Goal: Transaction & Acquisition: Purchase product/service

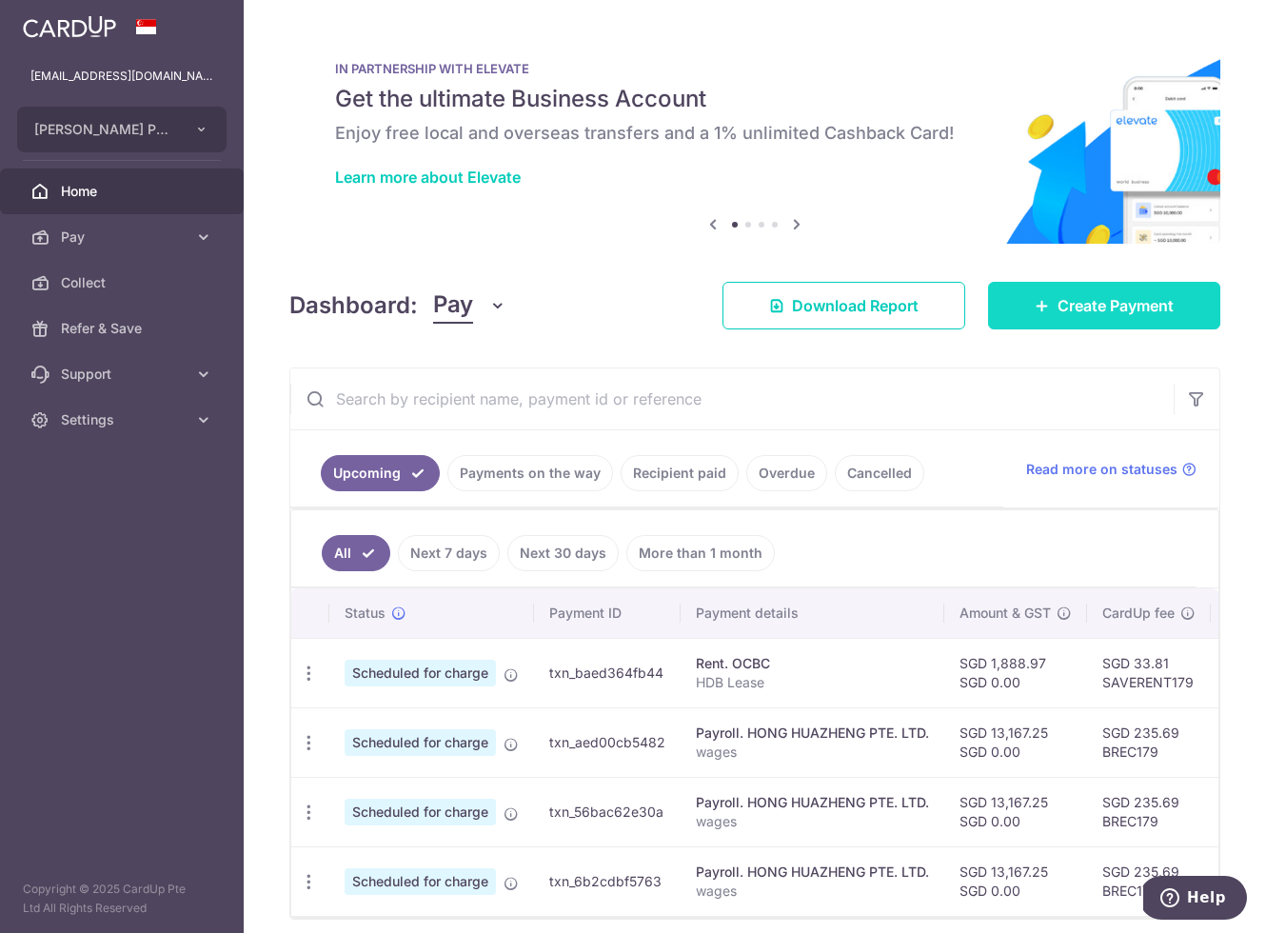
click at [1094, 296] on span "Create Payment" at bounding box center [1115, 305] width 116 height 23
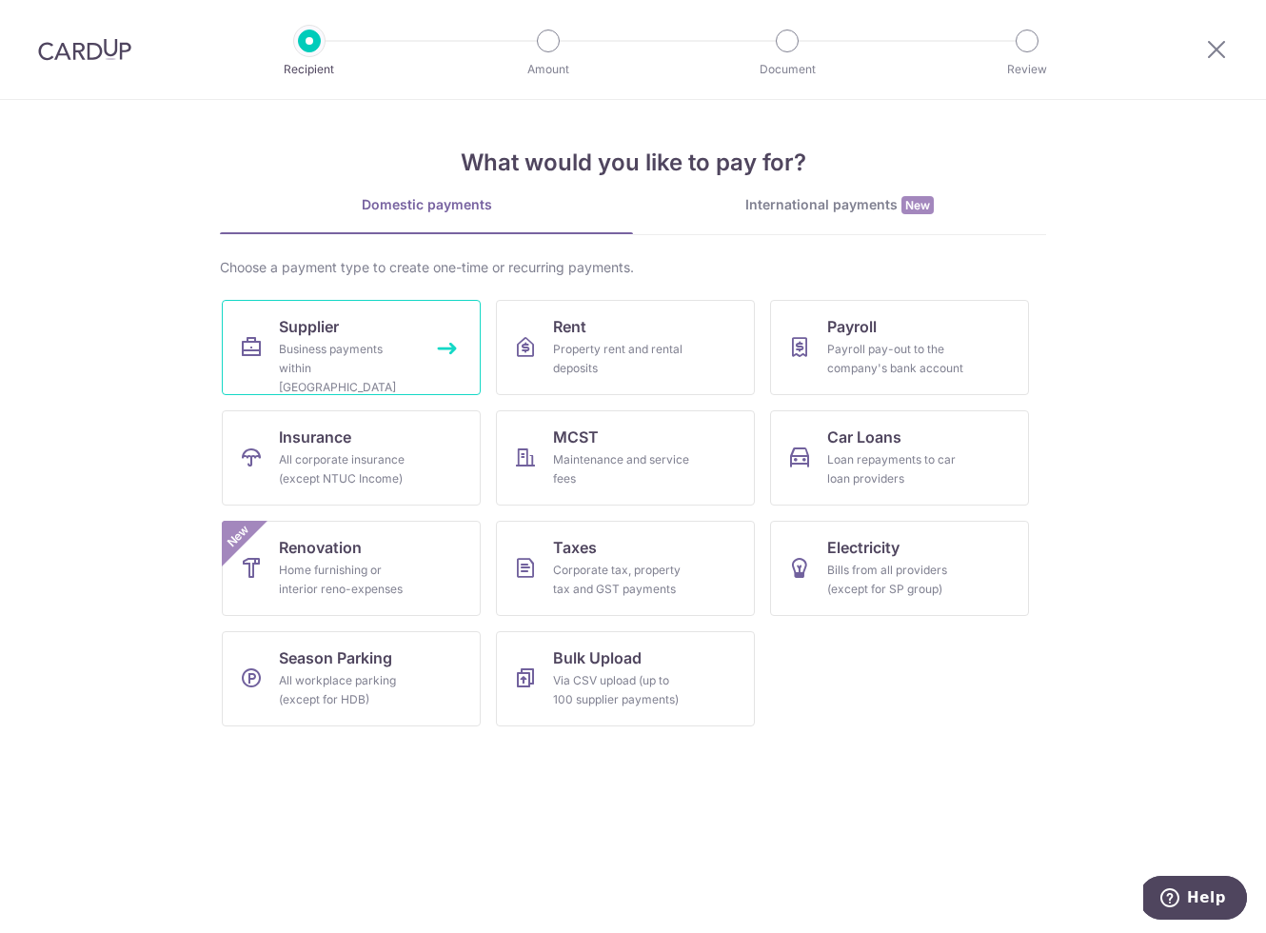
click at [317, 317] on span "Supplier" at bounding box center [309, 326] width 60 height 23
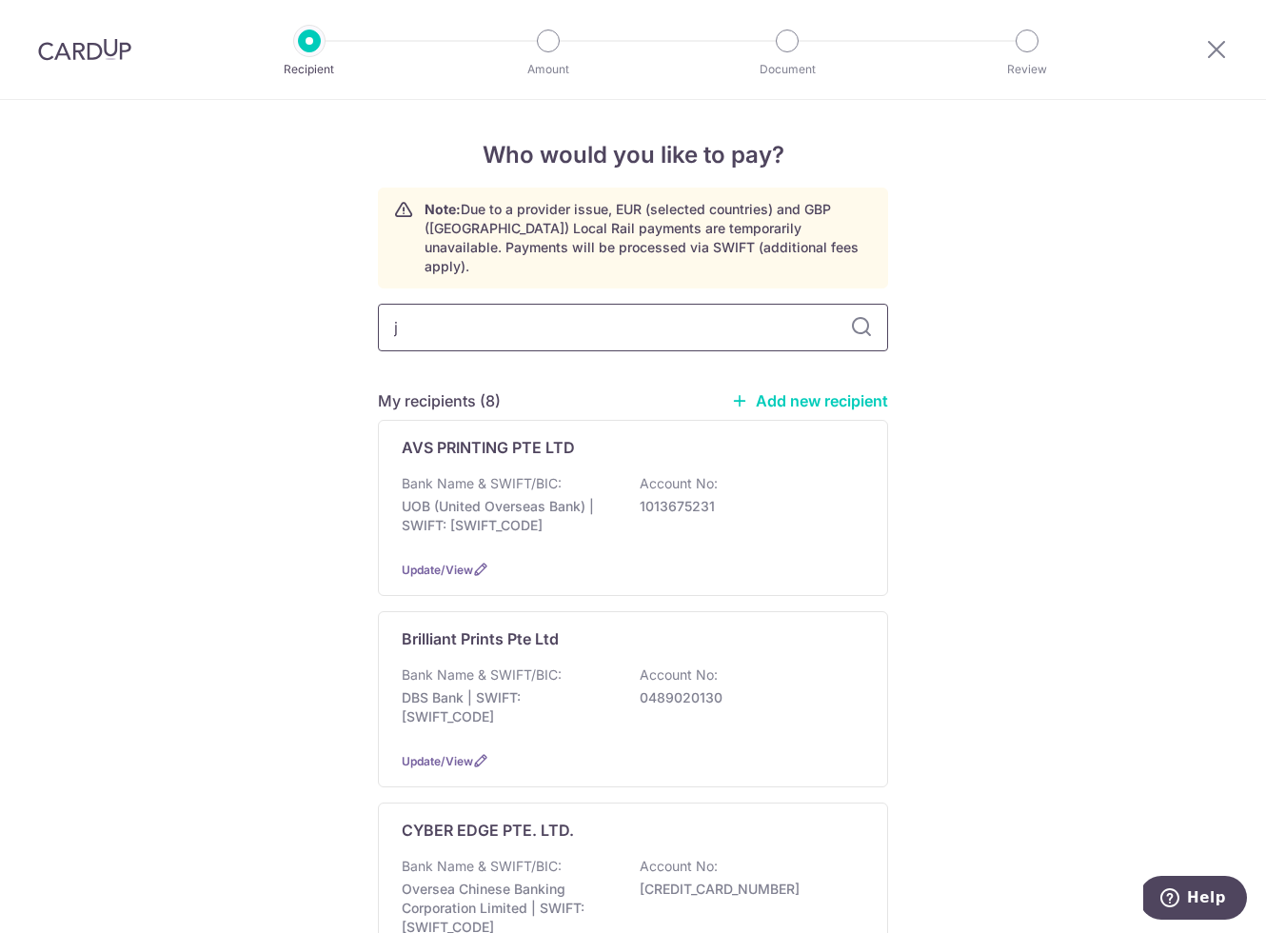
type input "jy"
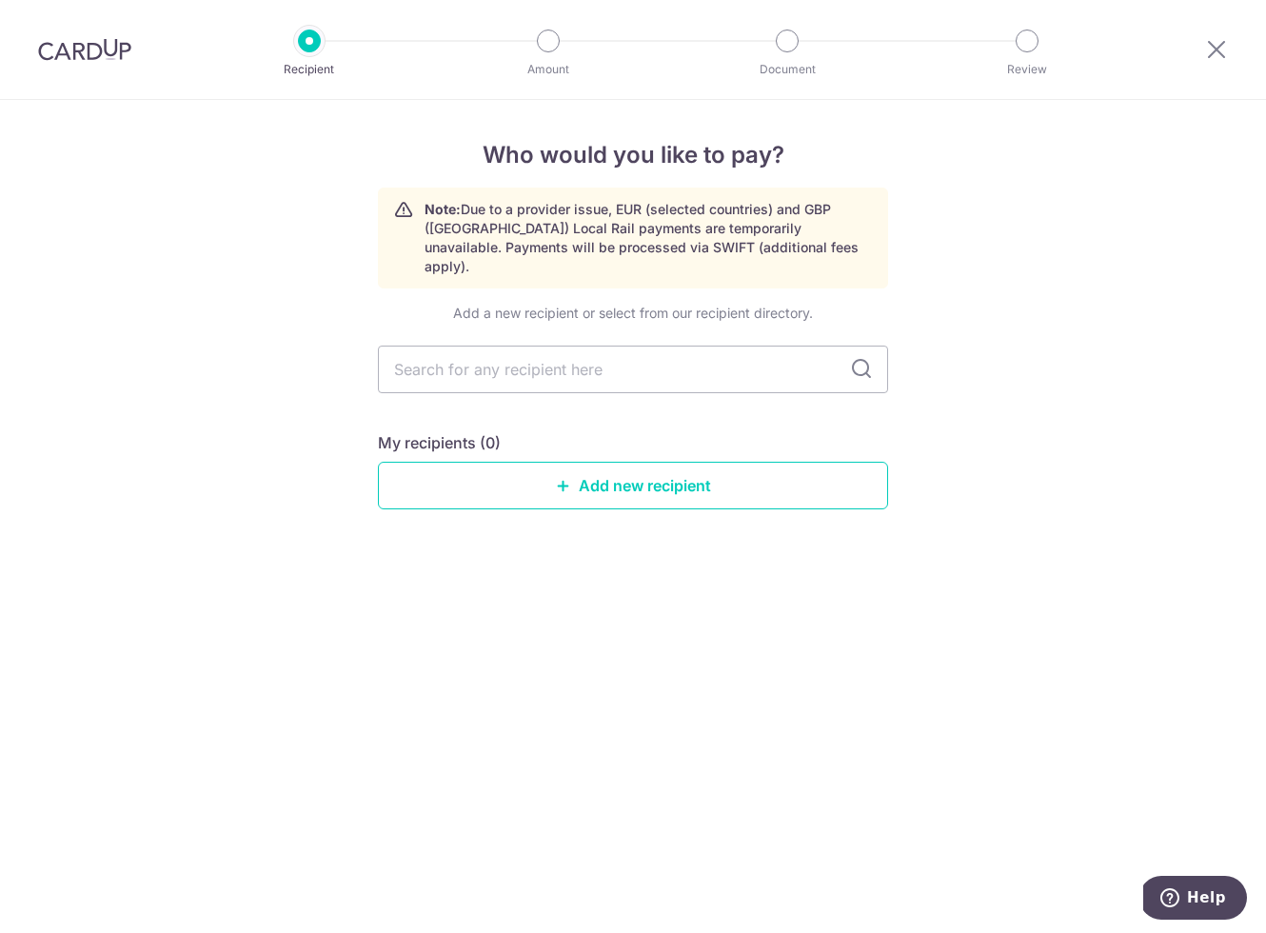
click at [199, 321] on div "Who would you like to pay? Note: Due to a provider issue, EUR (selected countri…" at bounding box center [633, 516] width 1266 height 833
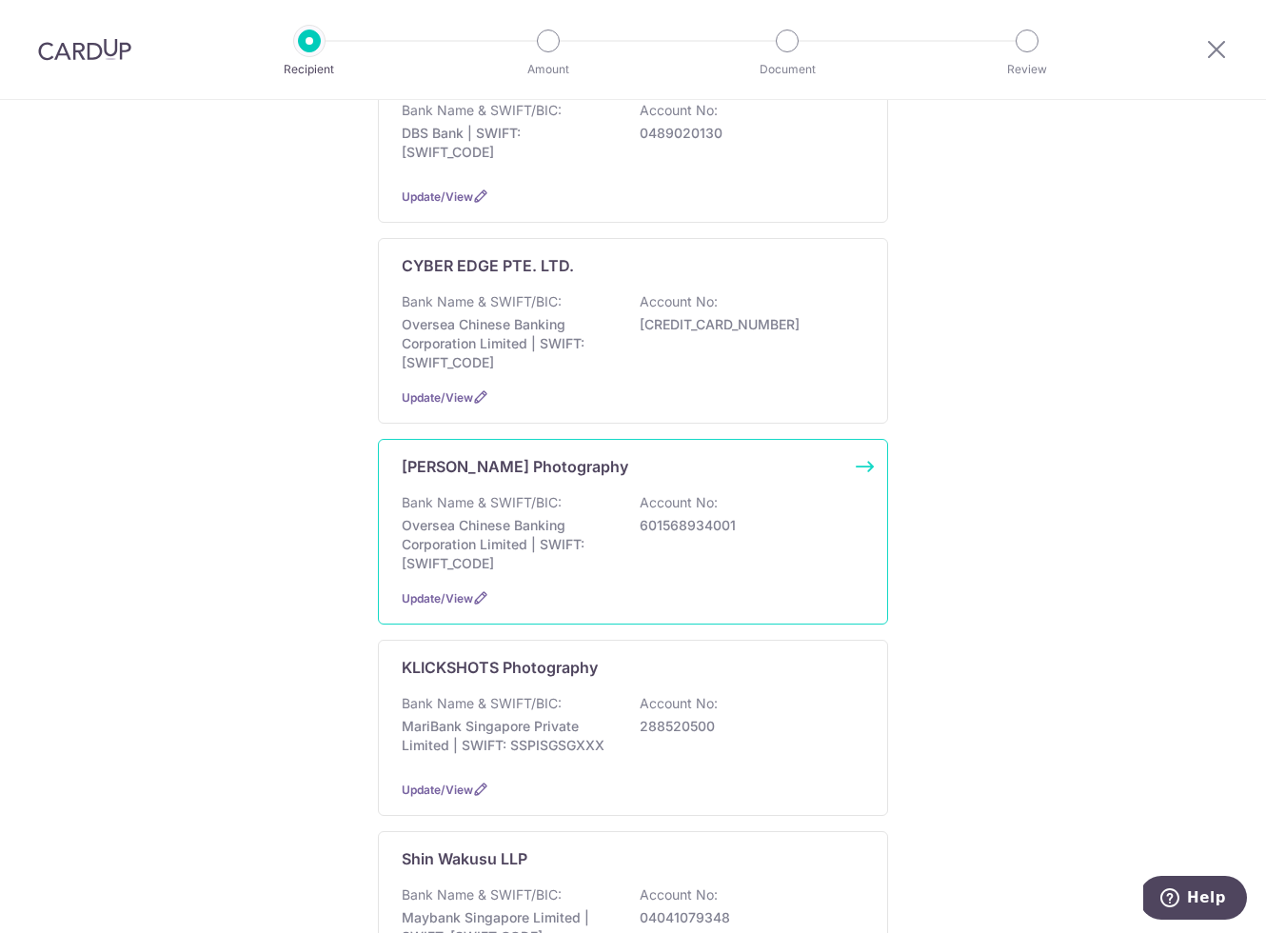
scroll to position [566, 0]
click at [448, 454] on p "J Y Lee Photography" at bounding box center [515, 464] width 226 height 23
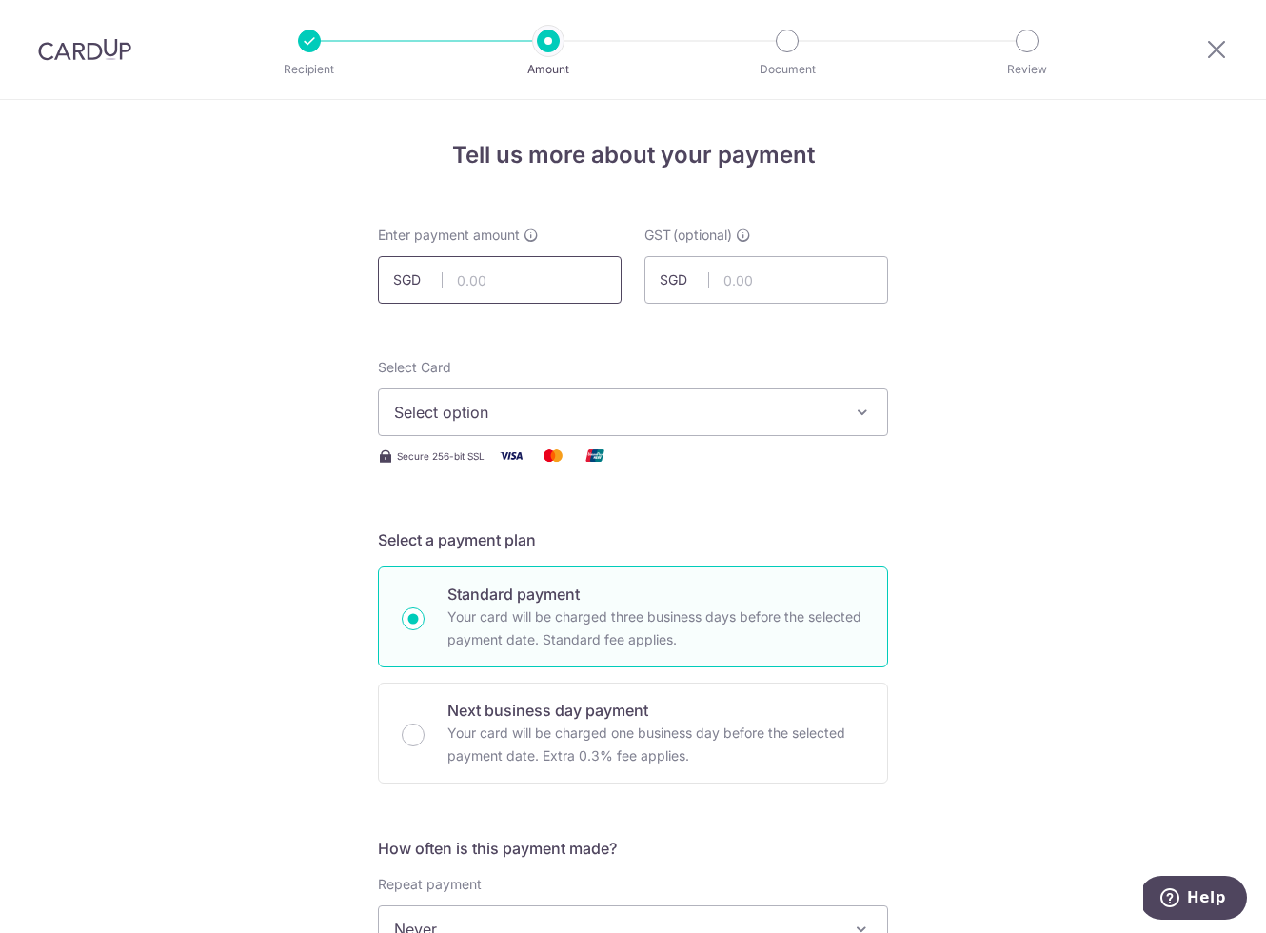
click at [508, 296] on input "text" at bounding box center [500, 280] width 244 height 48
type input "17,601.72"
click at [621, 406] on span "Select option" at bounding box center [615, 412] width 443 height 23
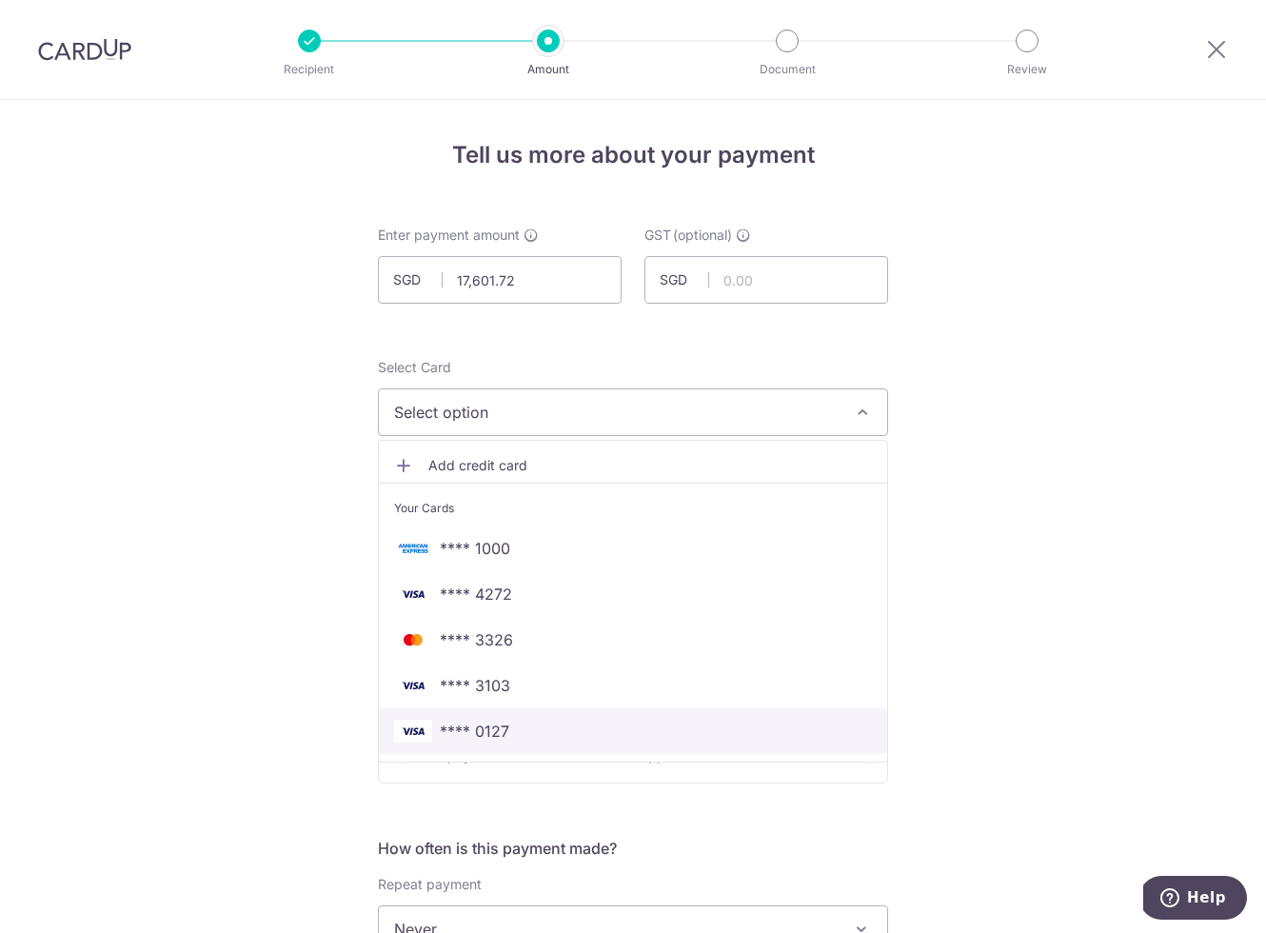
click at [501, 730] on span "**** 0127" at bounding box center [474, 730] width 69 height 23
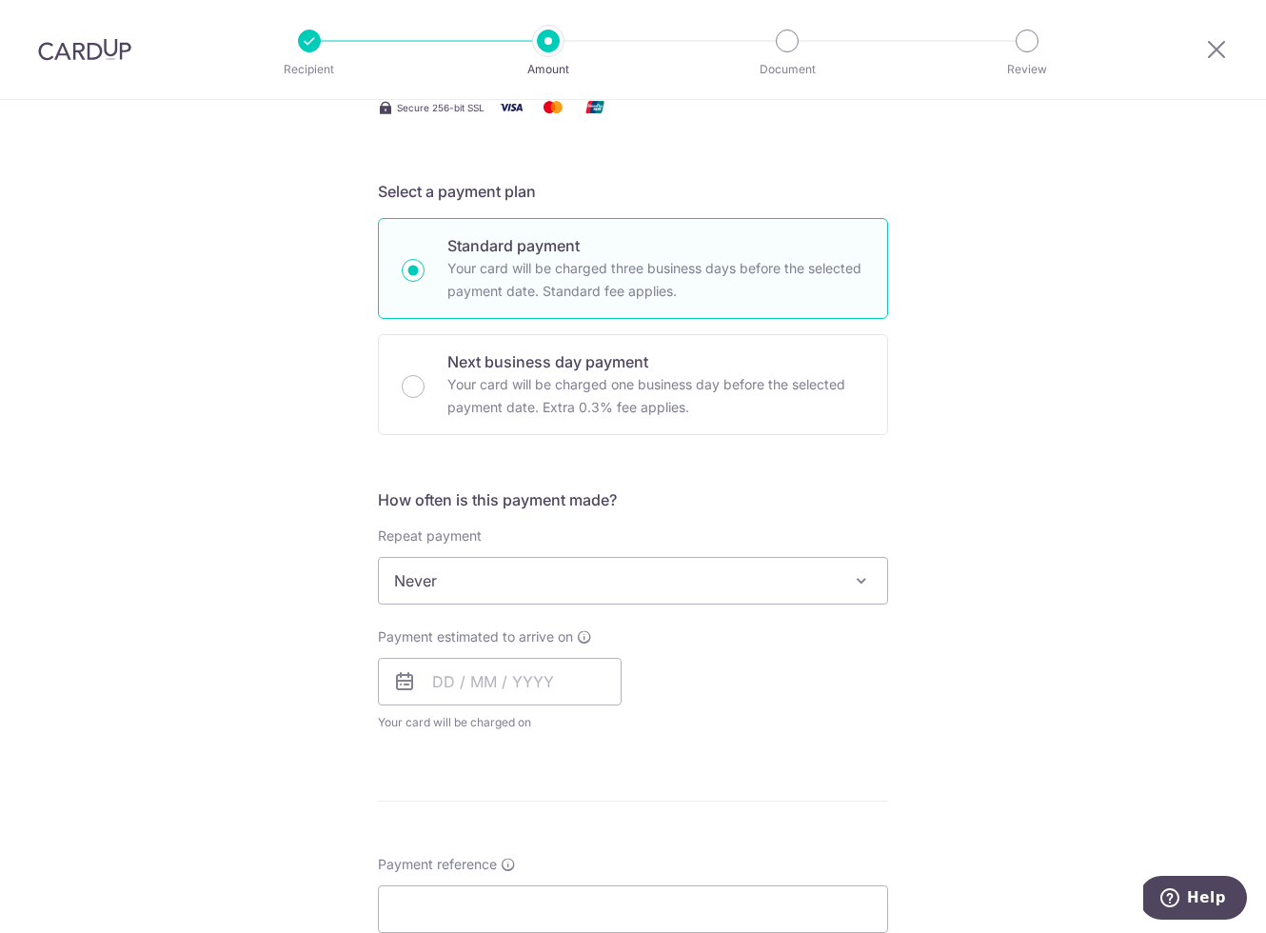
scroll to position [356, 0]
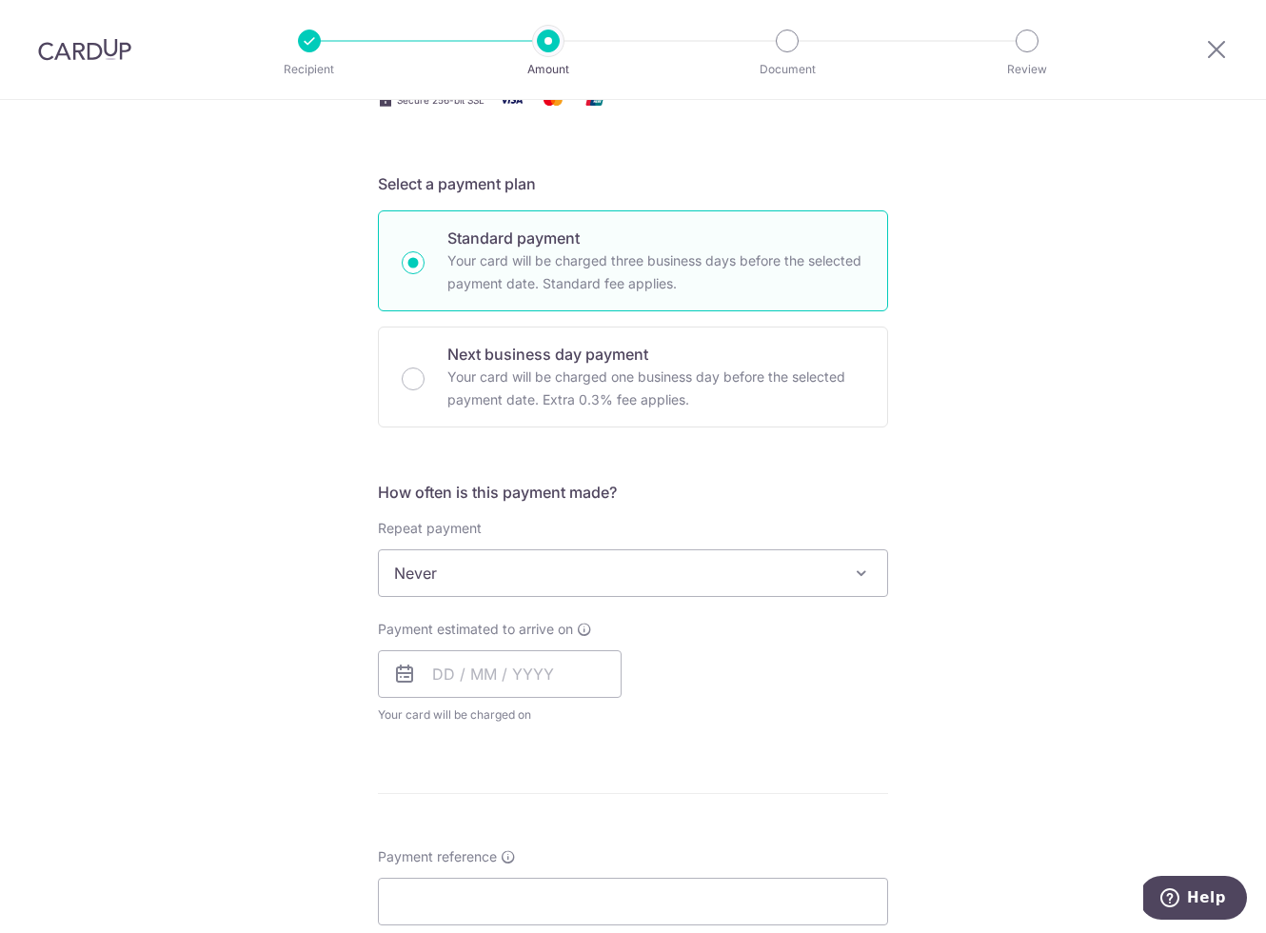
drag, startPoint x: 477, startPoint y: 589, endPoint x: 463, endPoint y: 589, distance: 13.3
click at [476, 589] on span "Never" at bounding box center [633, 573] width 508 height 46
click at [253, 577] on div "Tell us more about your payment Enter payment amount SGD 17,601.72 17601.72 GST…" at bounding box center [633, 668] width 1266 height 1849
click at [444, 681] on input "text" at bounding box center [500, 674] width 244 height 48
click at [499, 893] on link "16" at bounding box center [493, 885] width 30 height 30
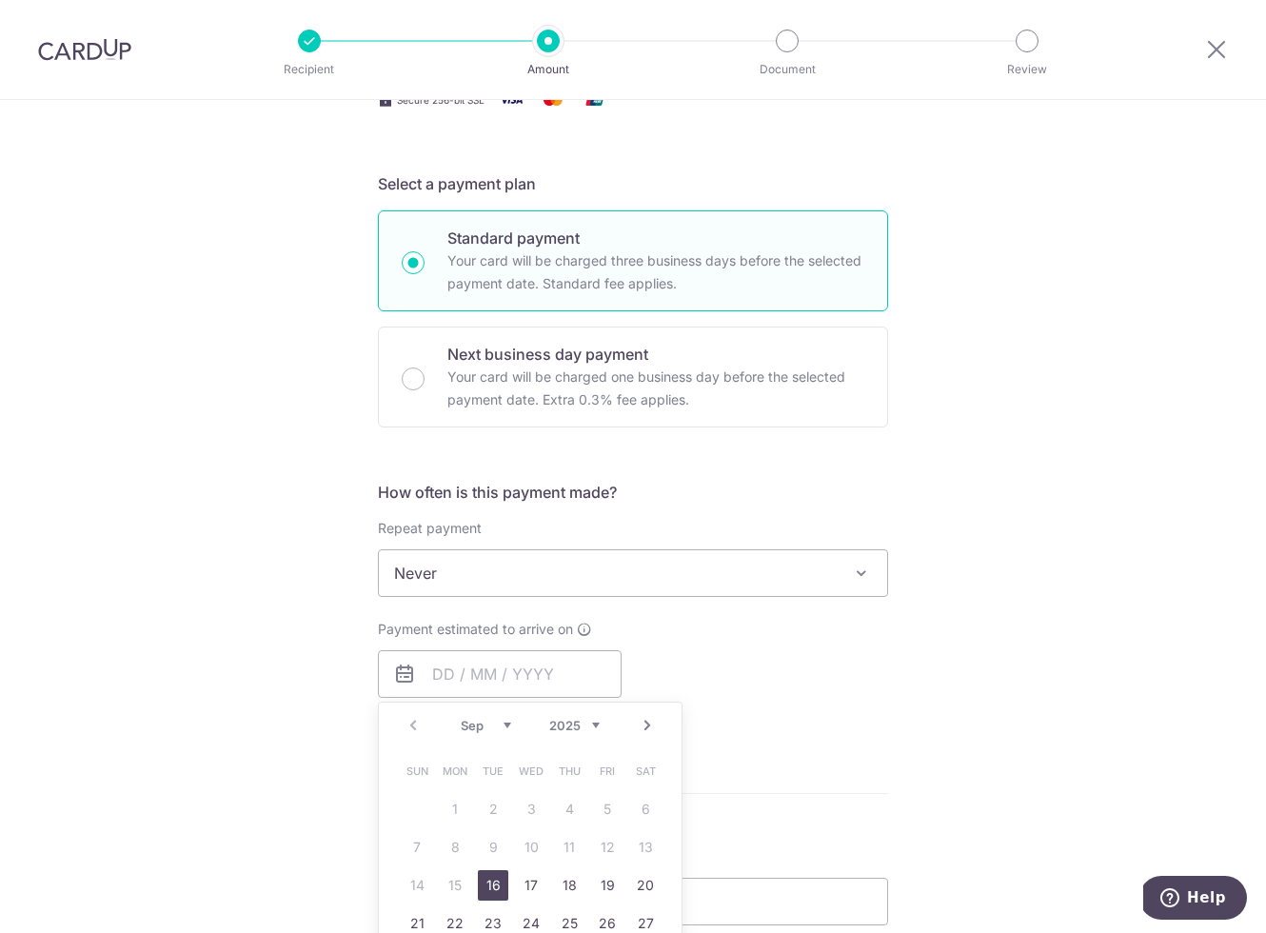
type input "16/09/2025"
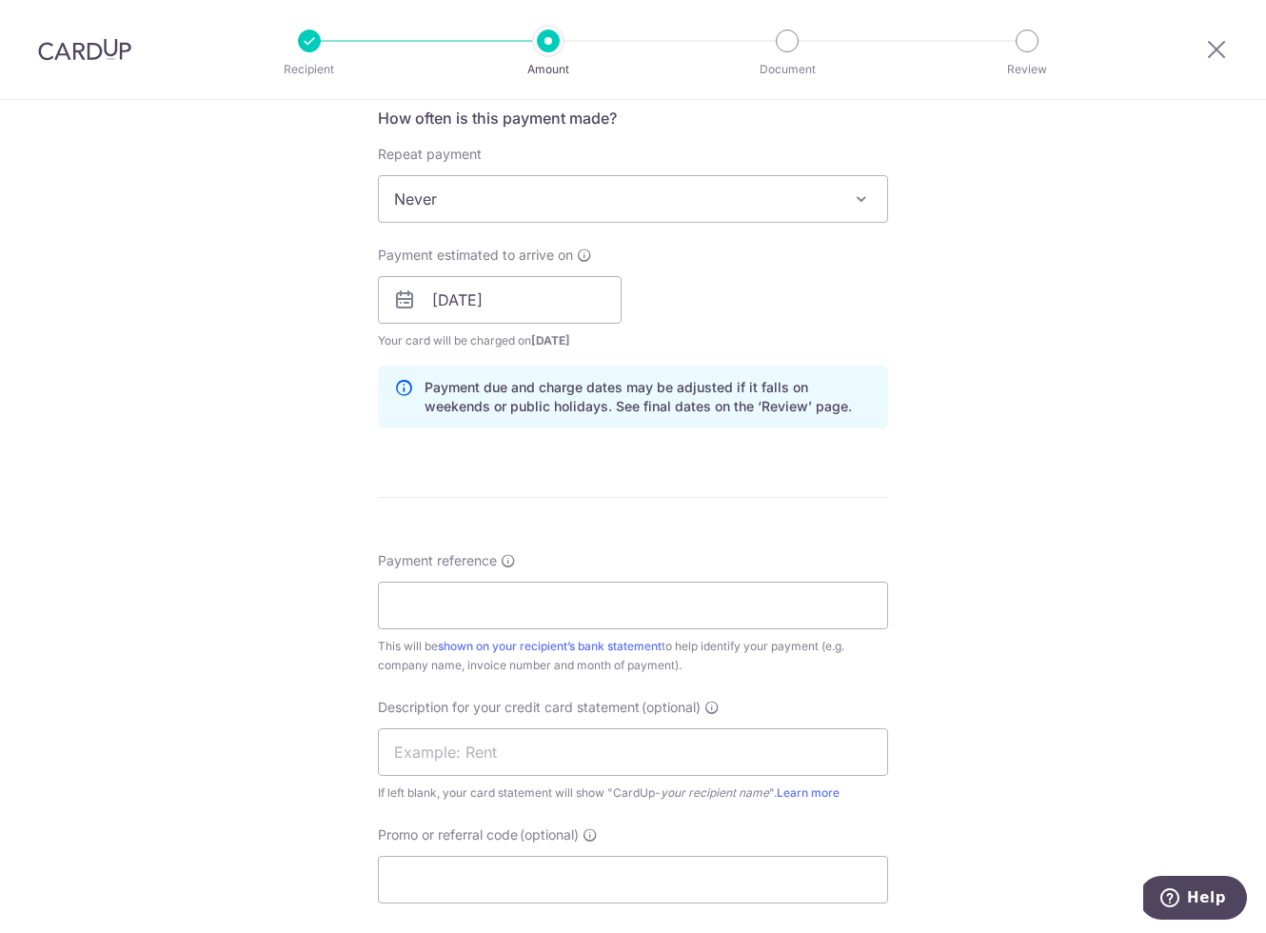
scroll to position [901, 0]
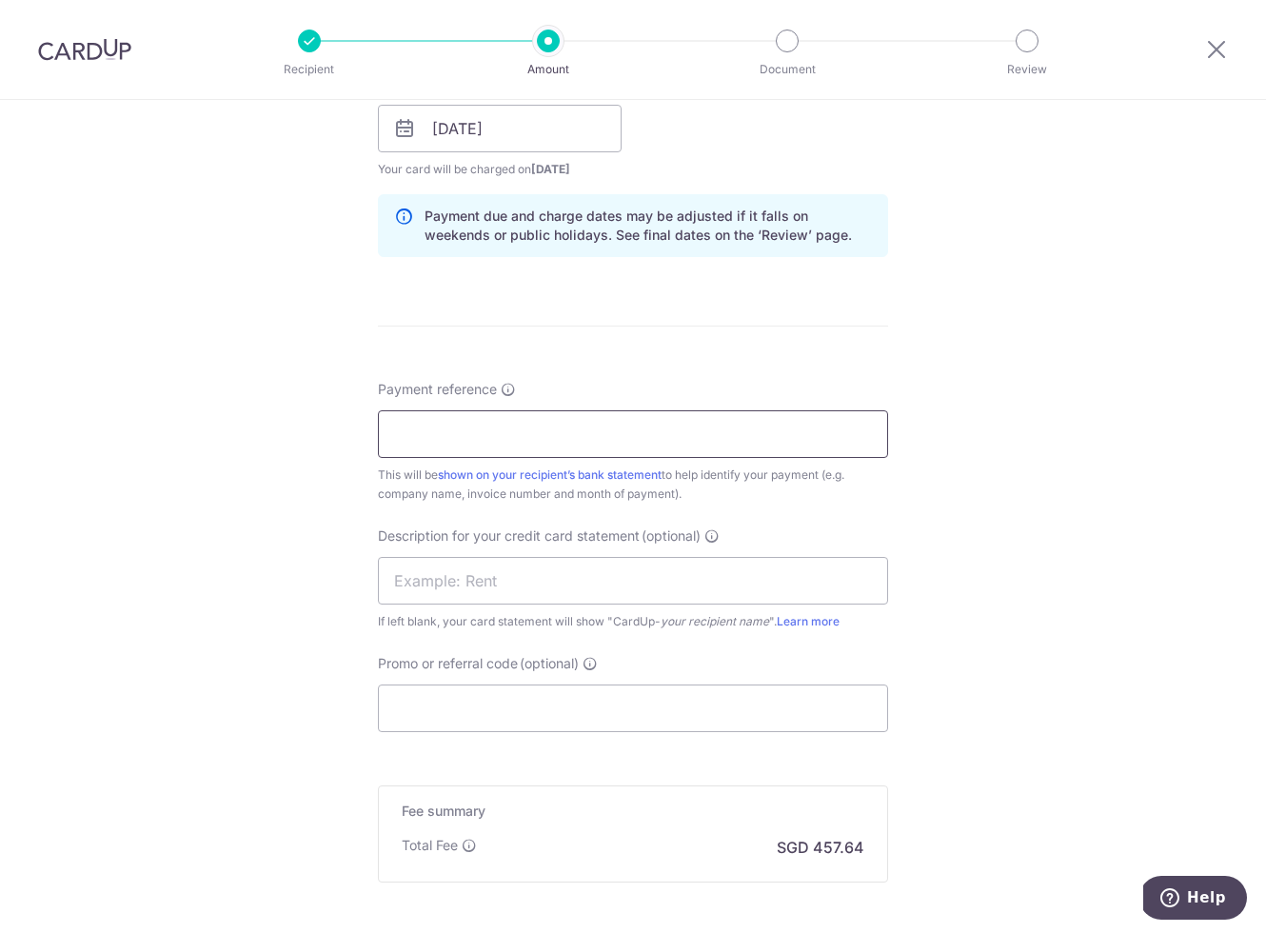
click at [655, 444] on input "Payment reference" at bounding box center [633, 434] width 510 height 48
paste input "1754884800"
click at [447, 428] on input "Invoice 1754884800" at bounding box center [633, 434] width 510 height 48
type input "Invoice Number 1754884800"
click at [210, 440] on div "Tell us more about your payment Enter payment amount SGD 17,601.72 17601.72 GST…" at bounding box center [633, 162] width 1266 height 1927
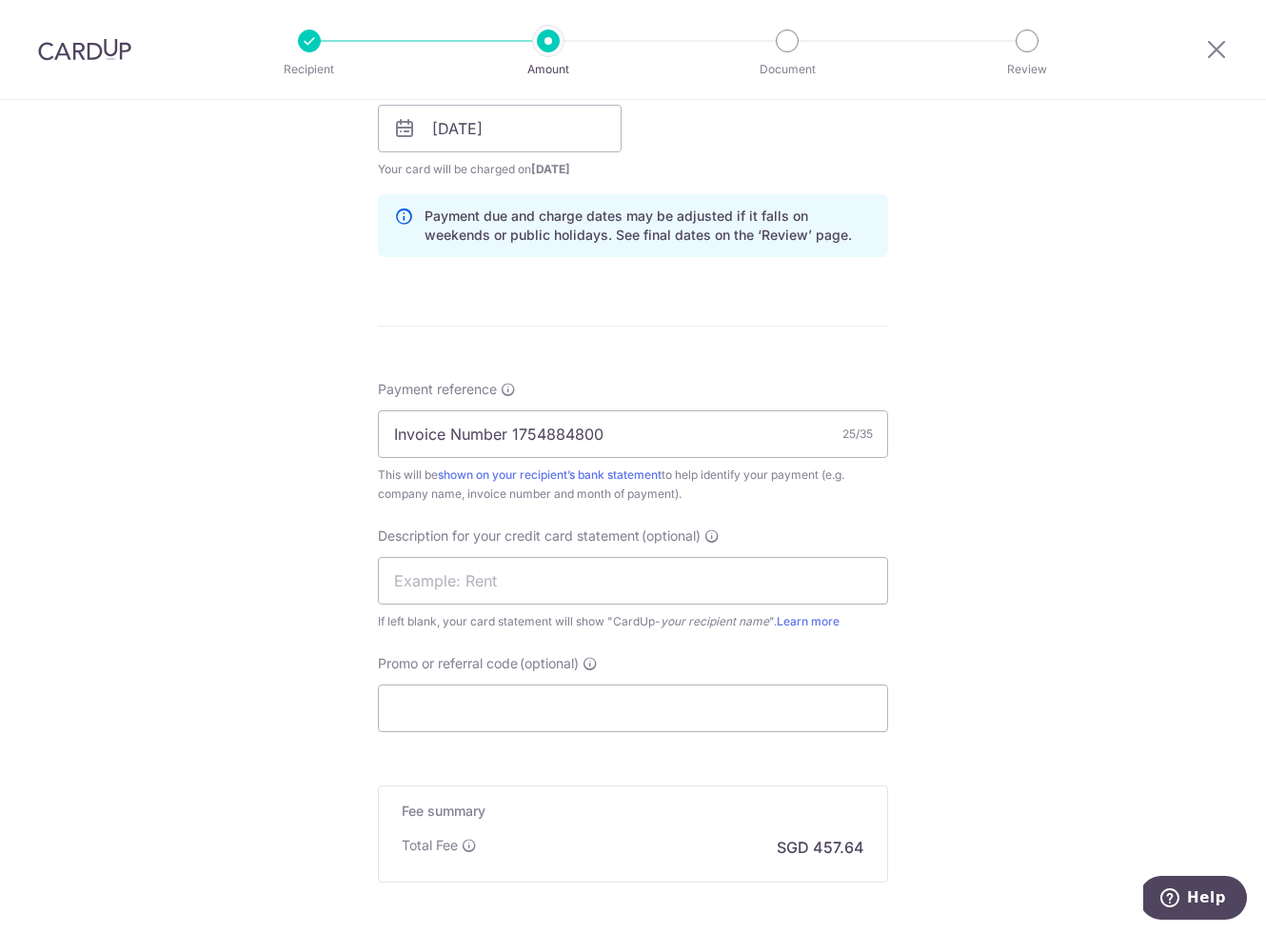
scroll to position [1005, 0]
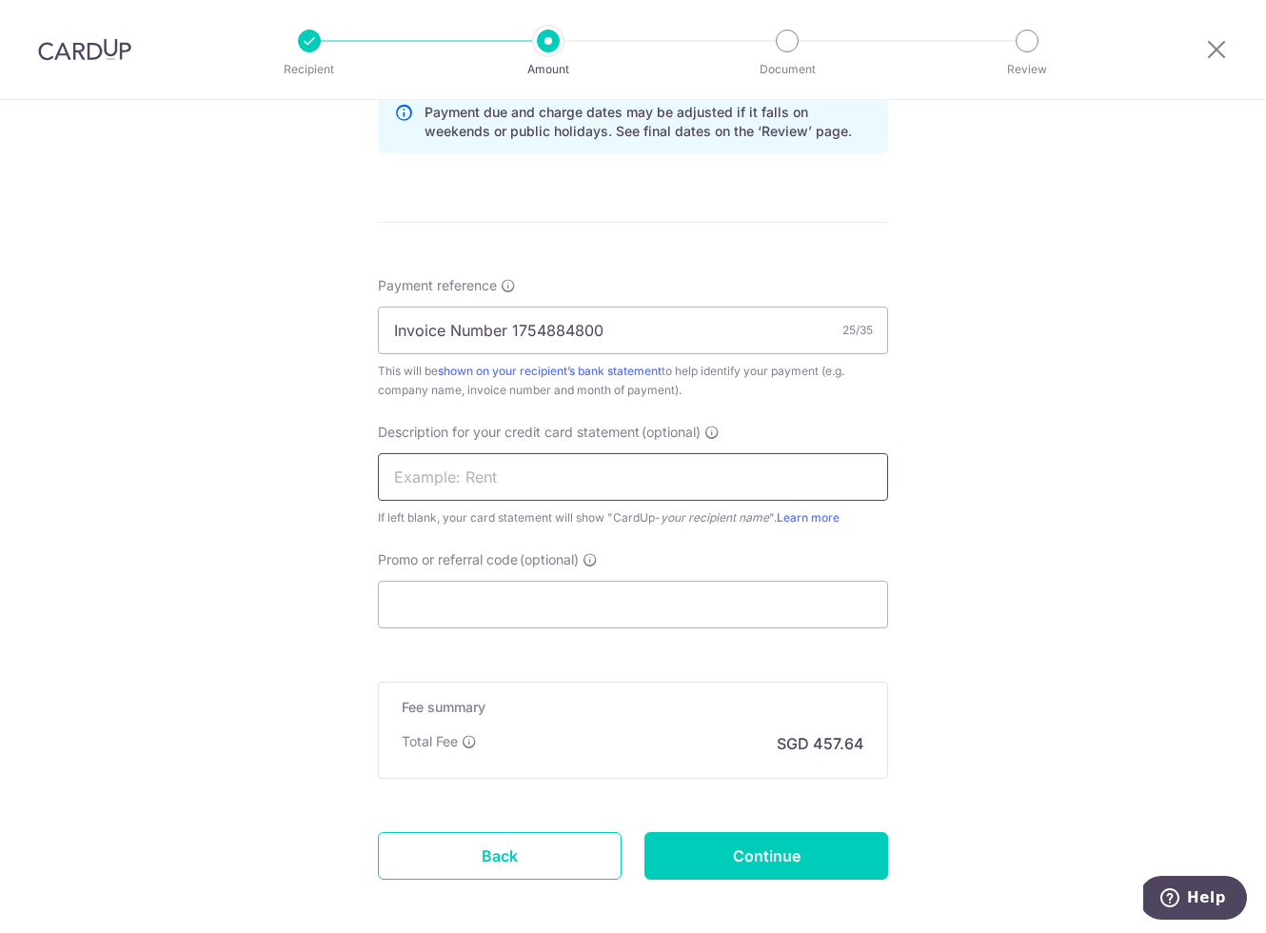
click at [501, 480] on input "text" at bounding box center [633, 477] width 510 height 48
click at [539, 328] on input "Invoice Number 1754884800" at bounding box center [633, 330] width 510 height 48
click at [481, 485] on input "text" at bounding box center [633, 477] width 510 height 48
paste input "Invoice Numb"
click at [510, 475] on input "JY Invoice Numb" at bounding box center [633, 477] width 510 height 48
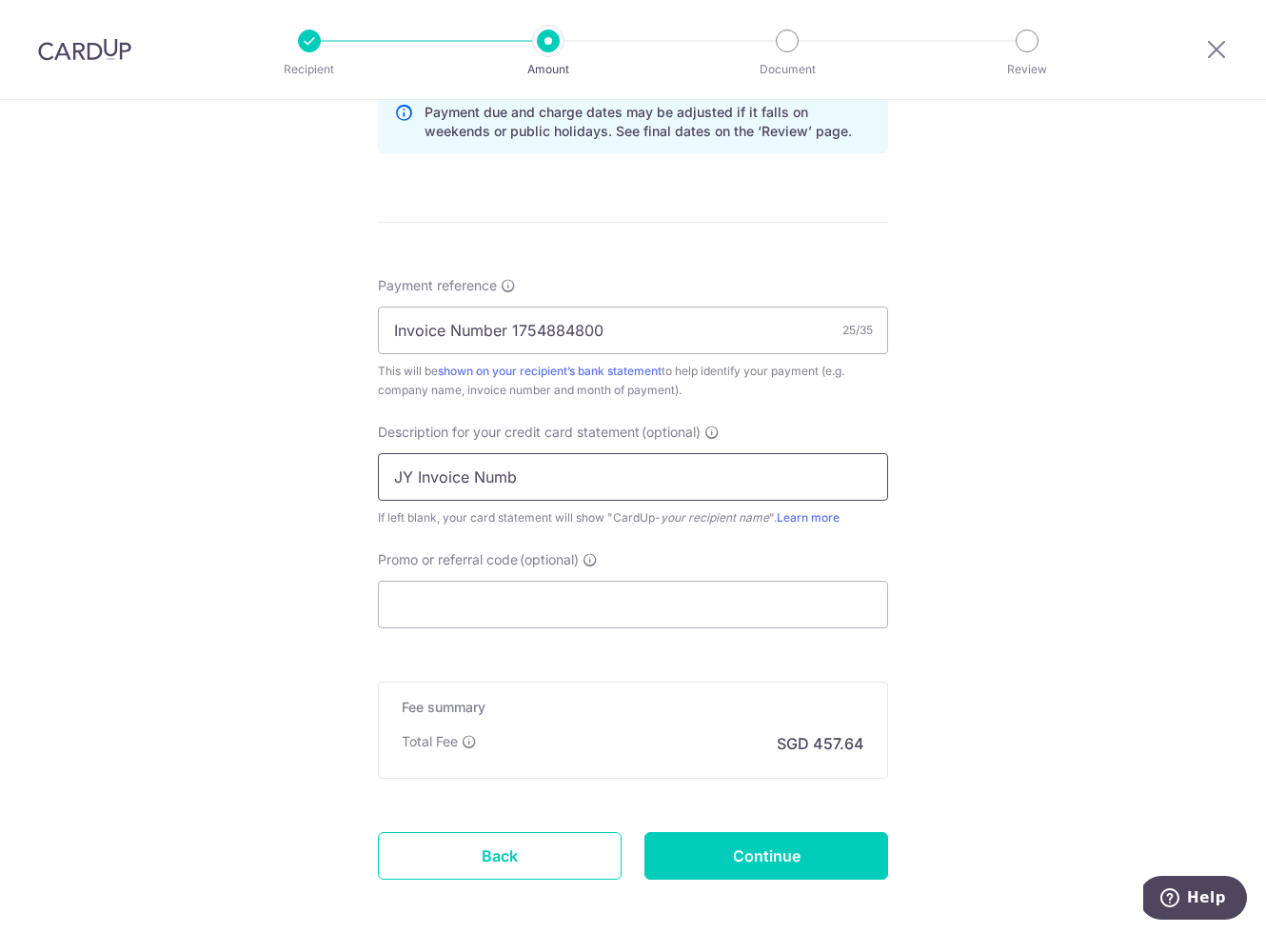
click at [510, 475] on input "JY Invoice Numb" at bounding box center [633, 477] width 510 height 48
click at [546, 339] on input "Invoice Number 1754884800" at bounding box center [633, 330] width 510 height 48
click at [453, 482] on input "JY Invoice" at bounding box center [633, 477] width 510 height 48
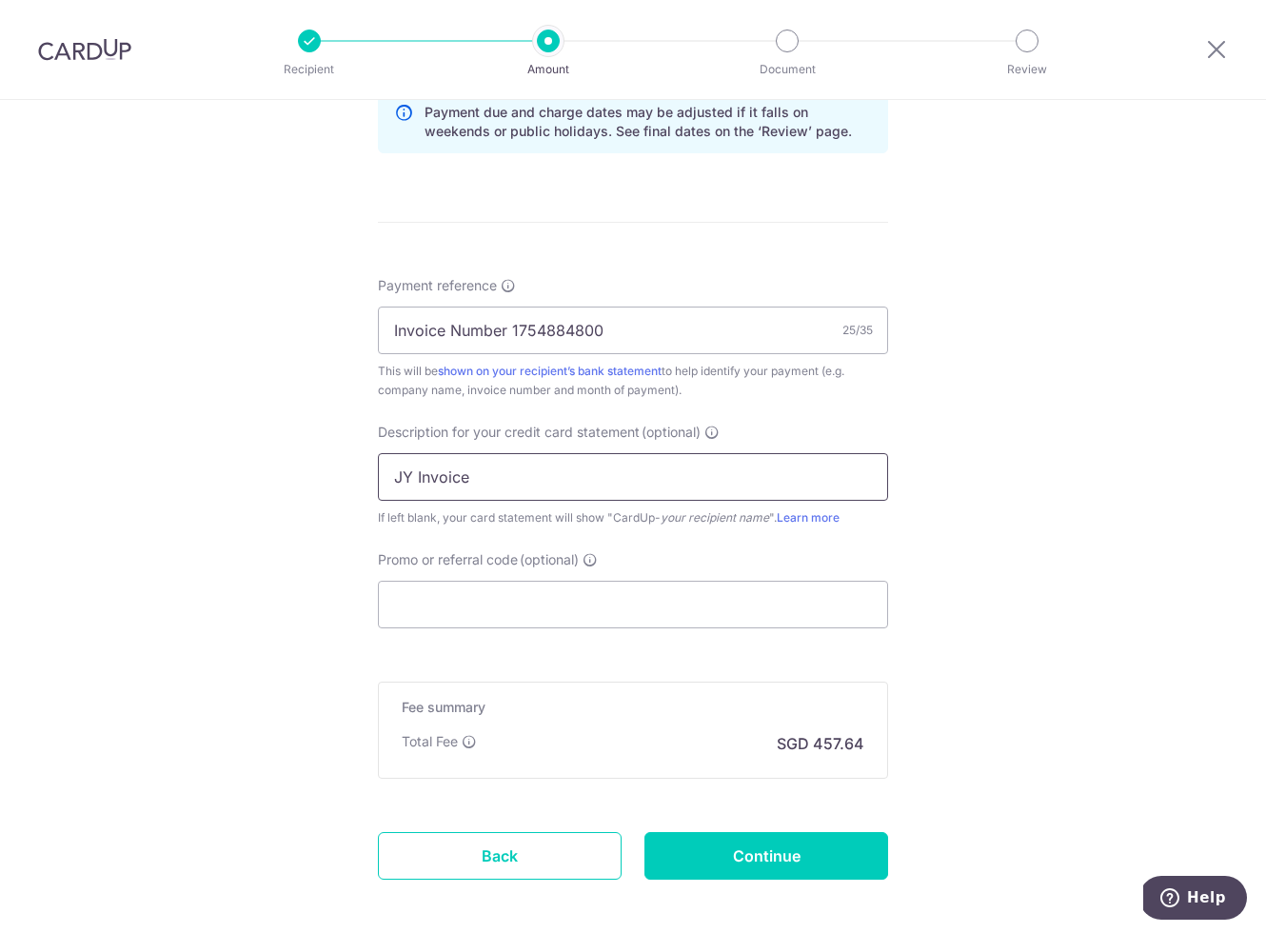
paste input "1754884800"
click at [627, 482] on input "JY 1754884800" at bounding box center [633, 477] width 510 height 48
type input "JY 1754884800"
click at [483, 636] on form "Enter payment amount SGD 17,601.72 17601.72 GST (optional) SGD Select Card ****…" at bounding box center [633, 77] width 510 height 1712
click at [490, 624] on input "Promo or referral code (optional)" at bounding box center [633, 604] width 510 height 48
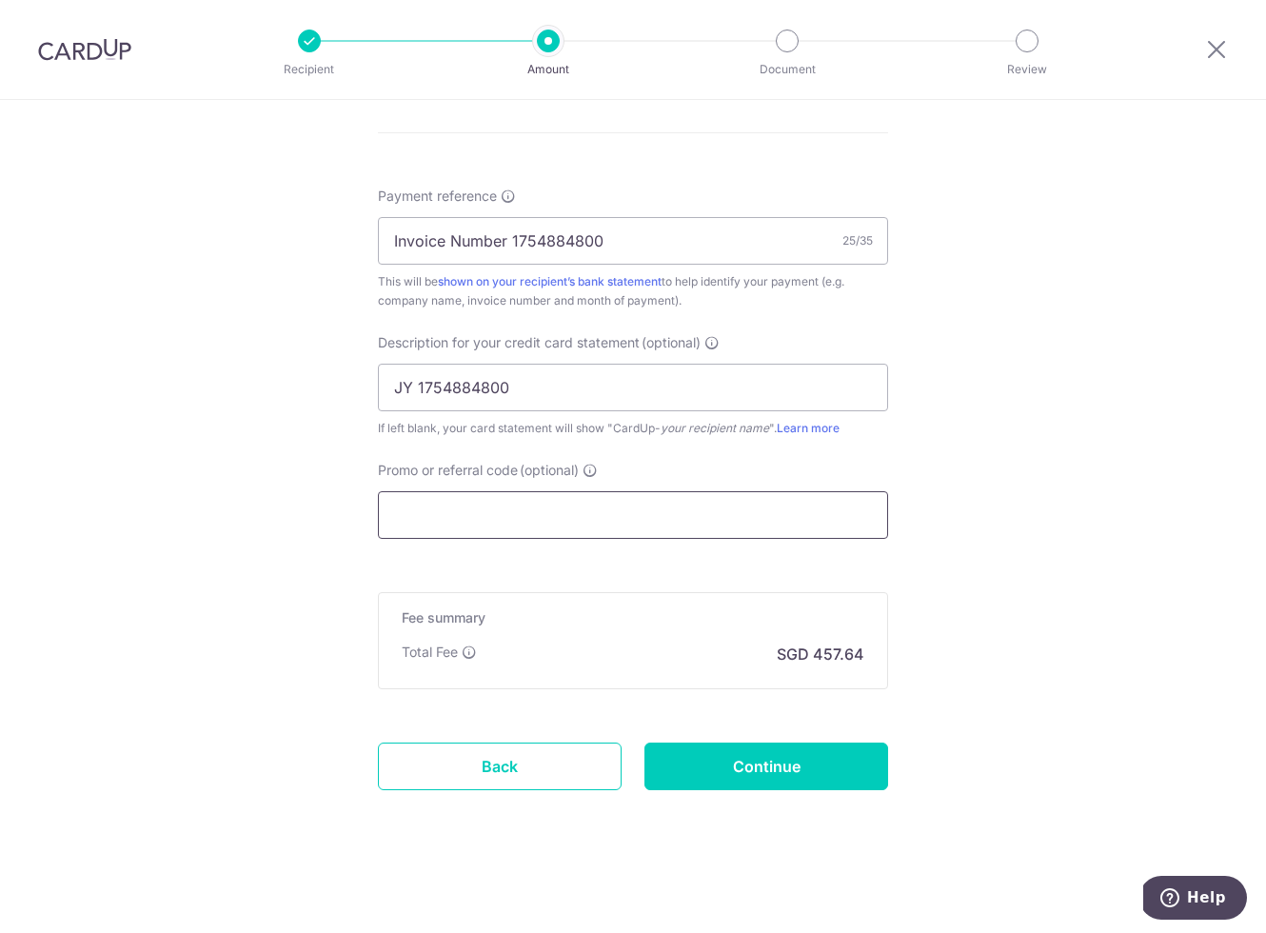
scroll to position [1094, 0]
click at [501, 512] on input "Promo or referral code (optional)" at bounding box center [633, 515] width 510 height 48
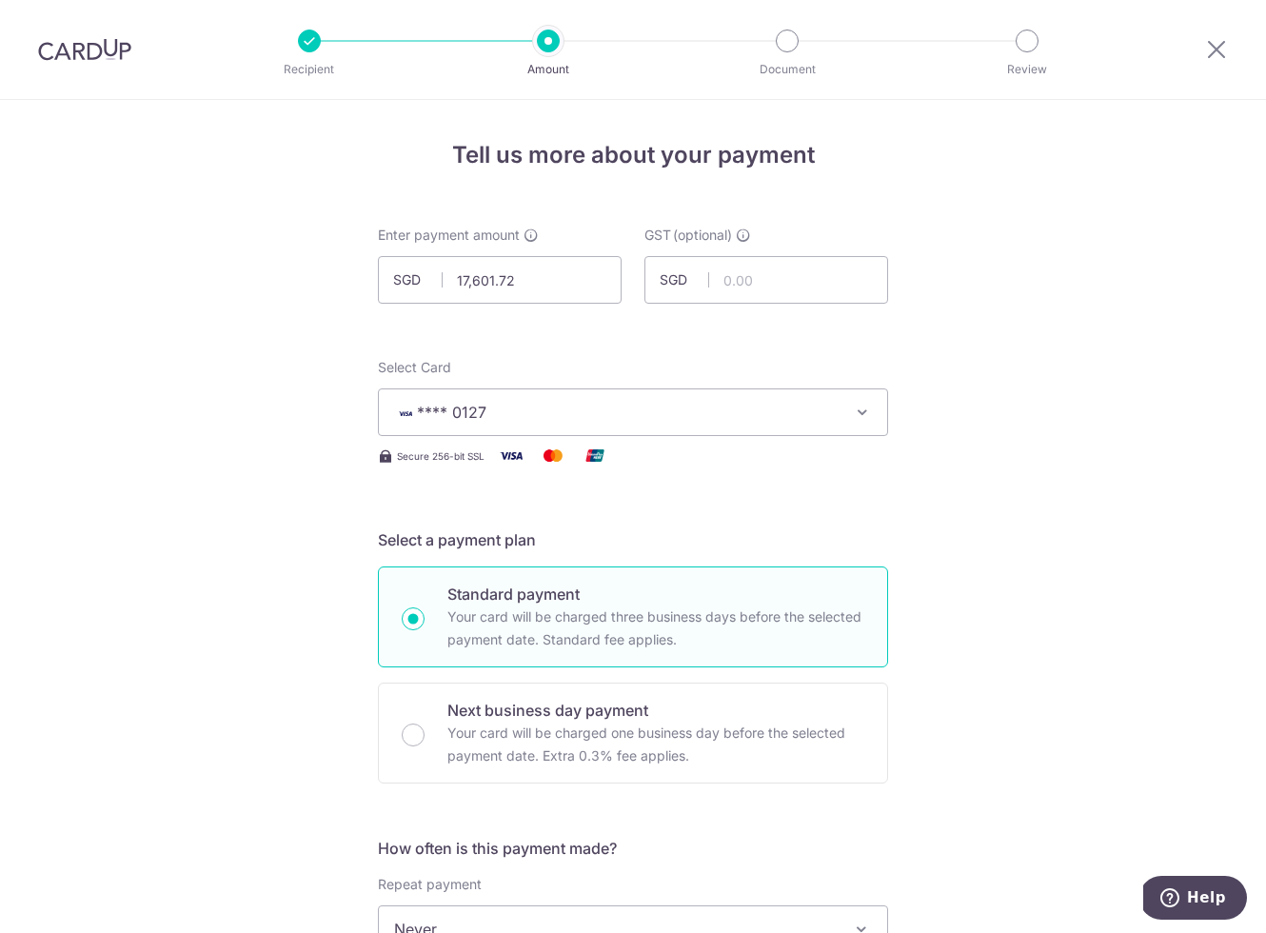
scroll to position [0, 0]
click at [571, 293] on input "17,601.72" at bounding box center [500, 280] width 244 height 48
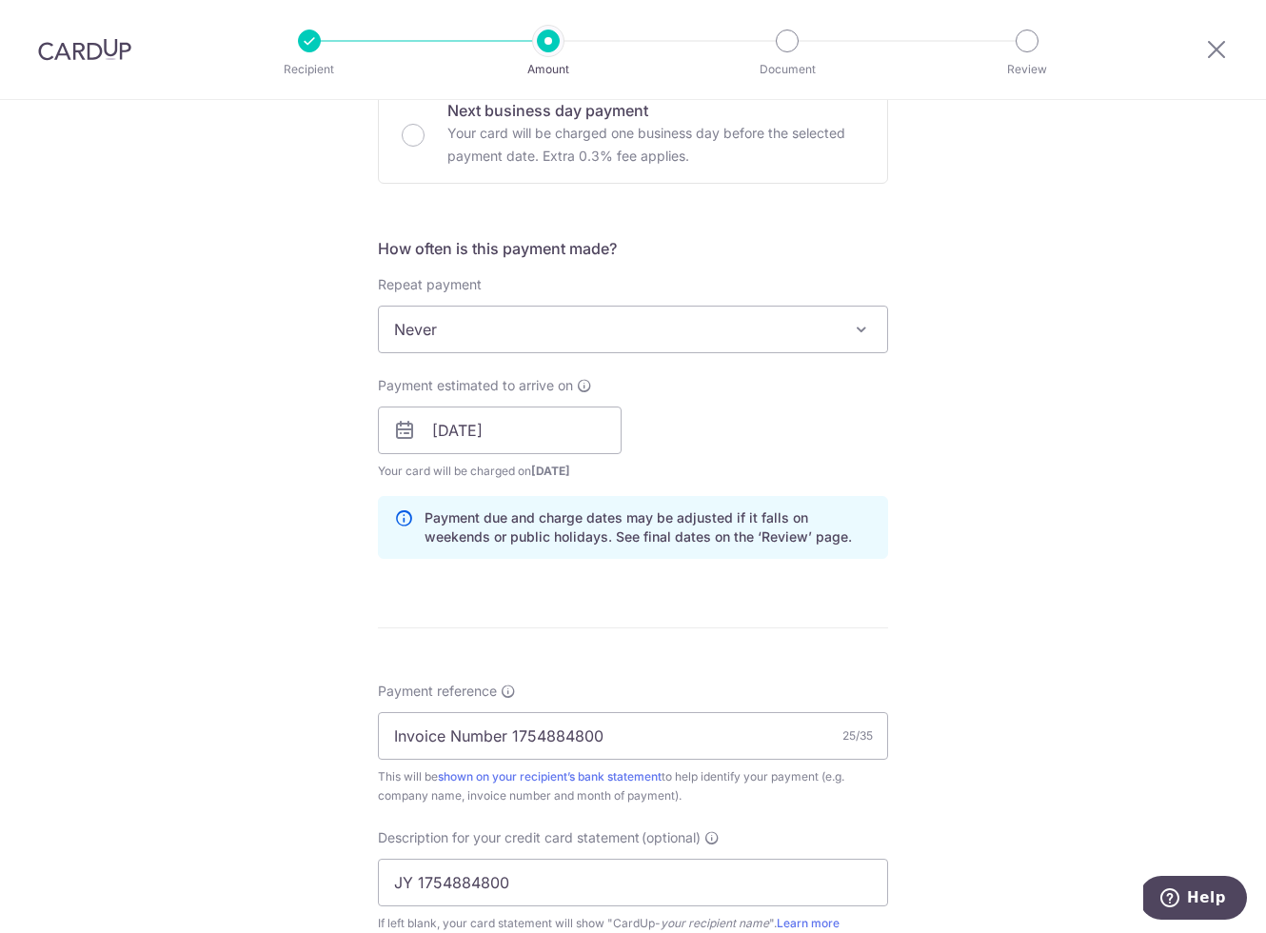
scroll to position [643, 0]
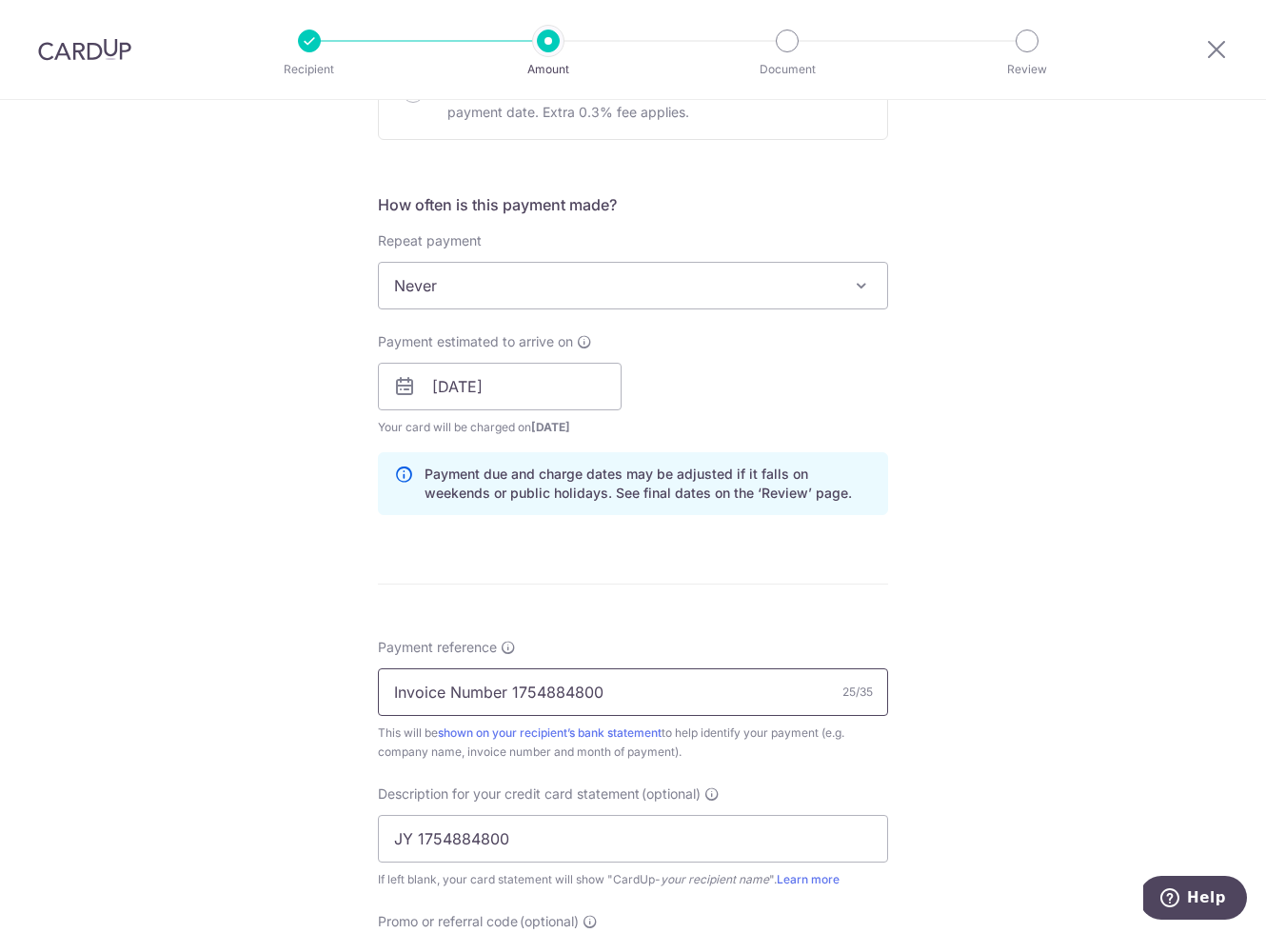
type input "17,601.72"
click at [619, 690] on input "Invoice Number 1754884800" at bounding box center [633, 692] width 510 height 48
click at [617, 703] on input "Invoice Number 1754884800" at bounding box center [633, 692] width 510 height 48
click at [564, 699] on input "Invoice Number 1754884800" at bounding box center [633, 692] width 510 height 48
click at [544, 829] on input "JY 1754884800" at bounding box center [633, 839] width 510 height 48
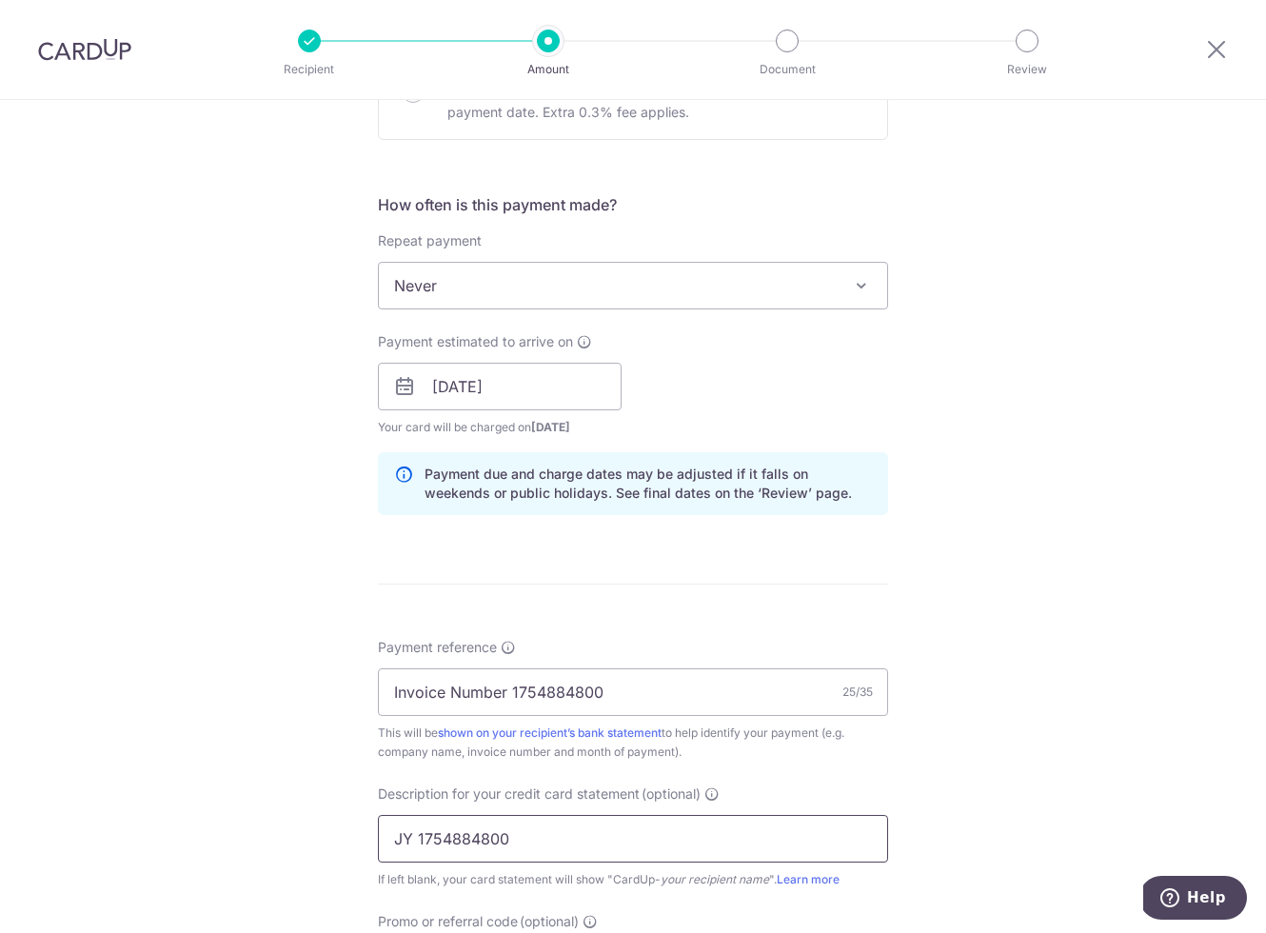
click at [544, 829] on input "JY 1754884800" at bounding box center [633, 839] width 510 height 48
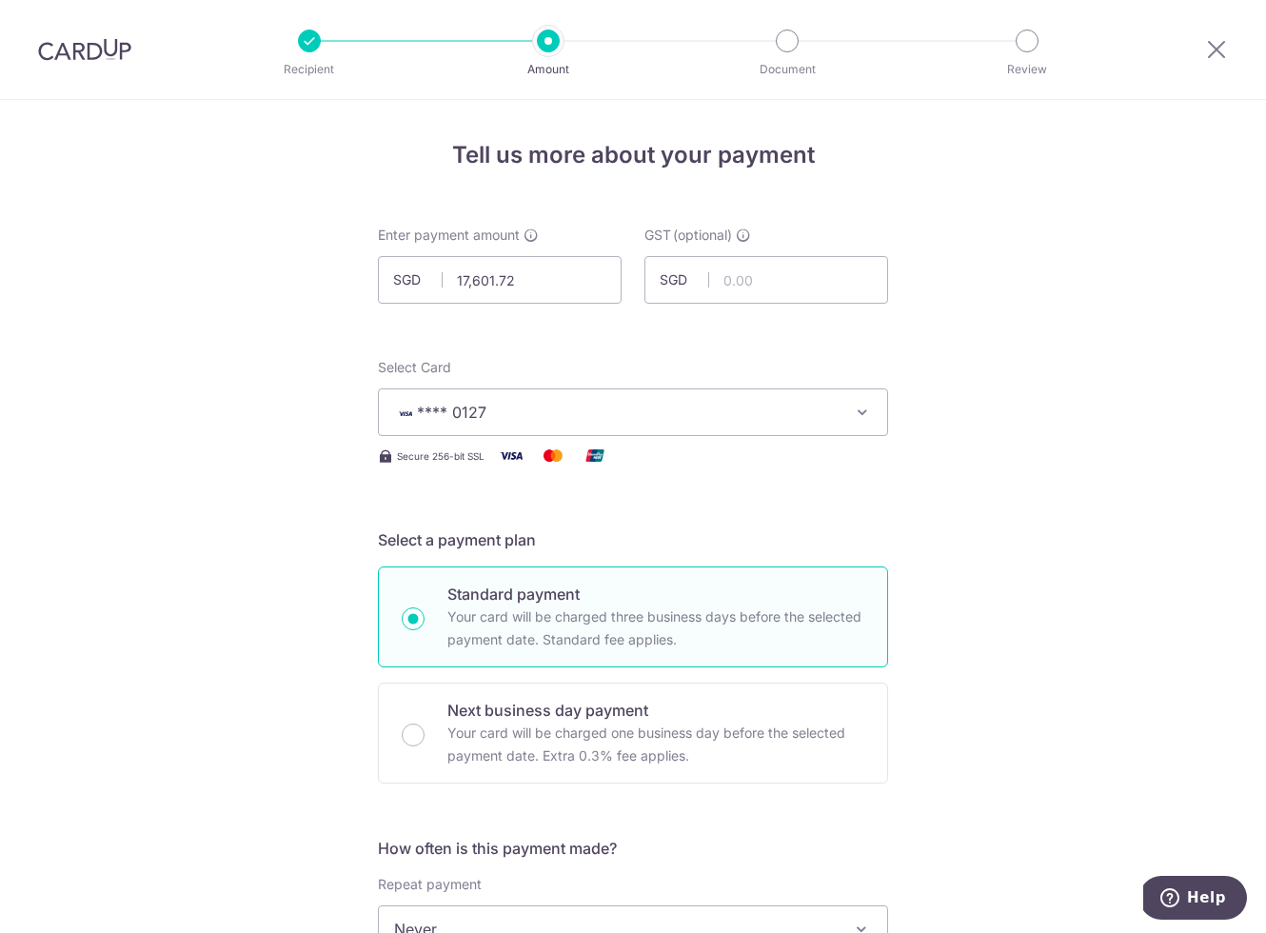
scroll to position [0, 0]
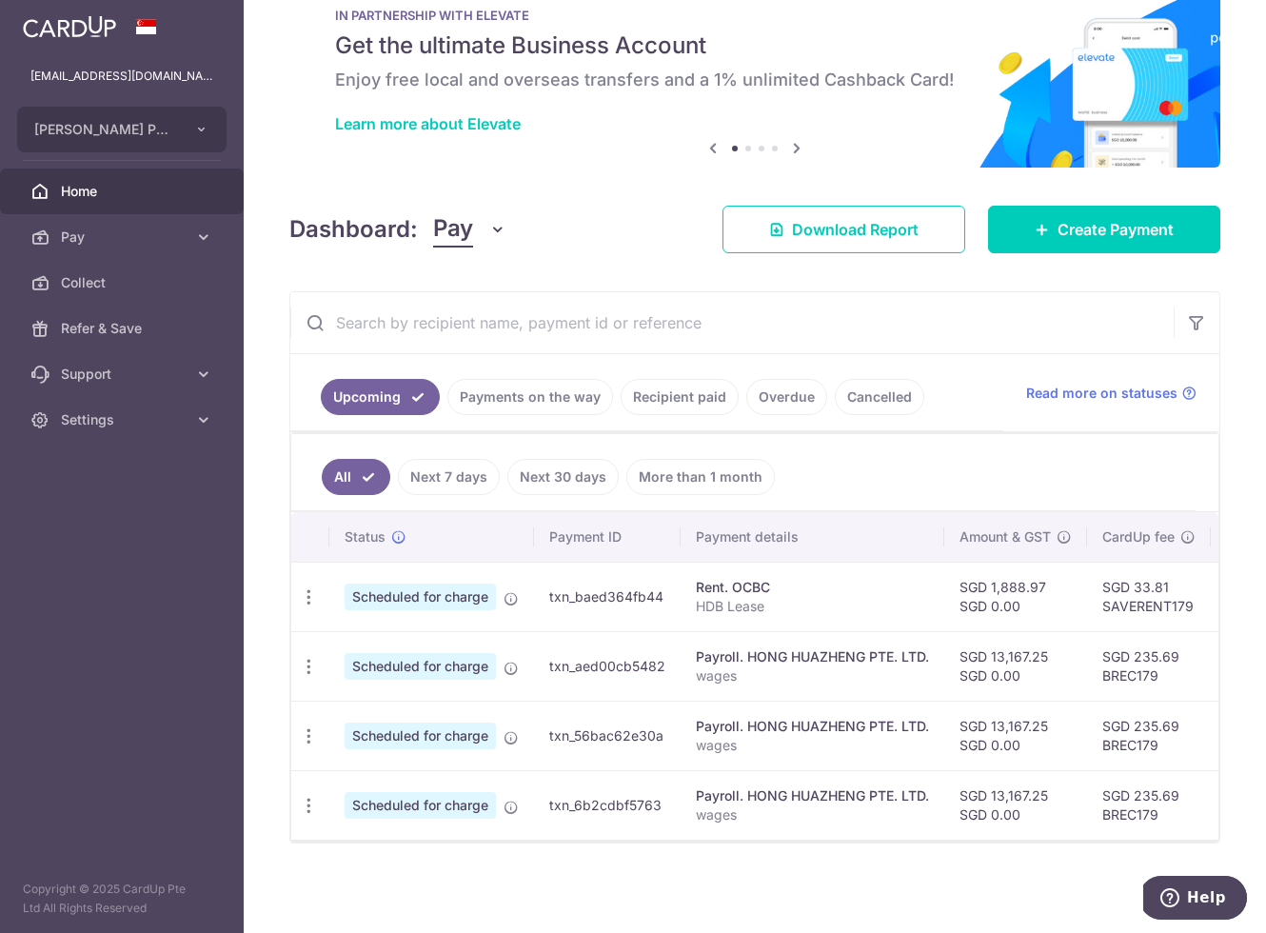
scroll to position [53, 0]
click at [1015, 669] on td "SGD 13,167.25 SGD 0.00" at bounding box center [1015, 665] width 143 height 69
click at [1144, 674] on td "SGD 235.69 BREC179" at bounding box center [1149, 665] width 124 height 69
copy td "BREC179"
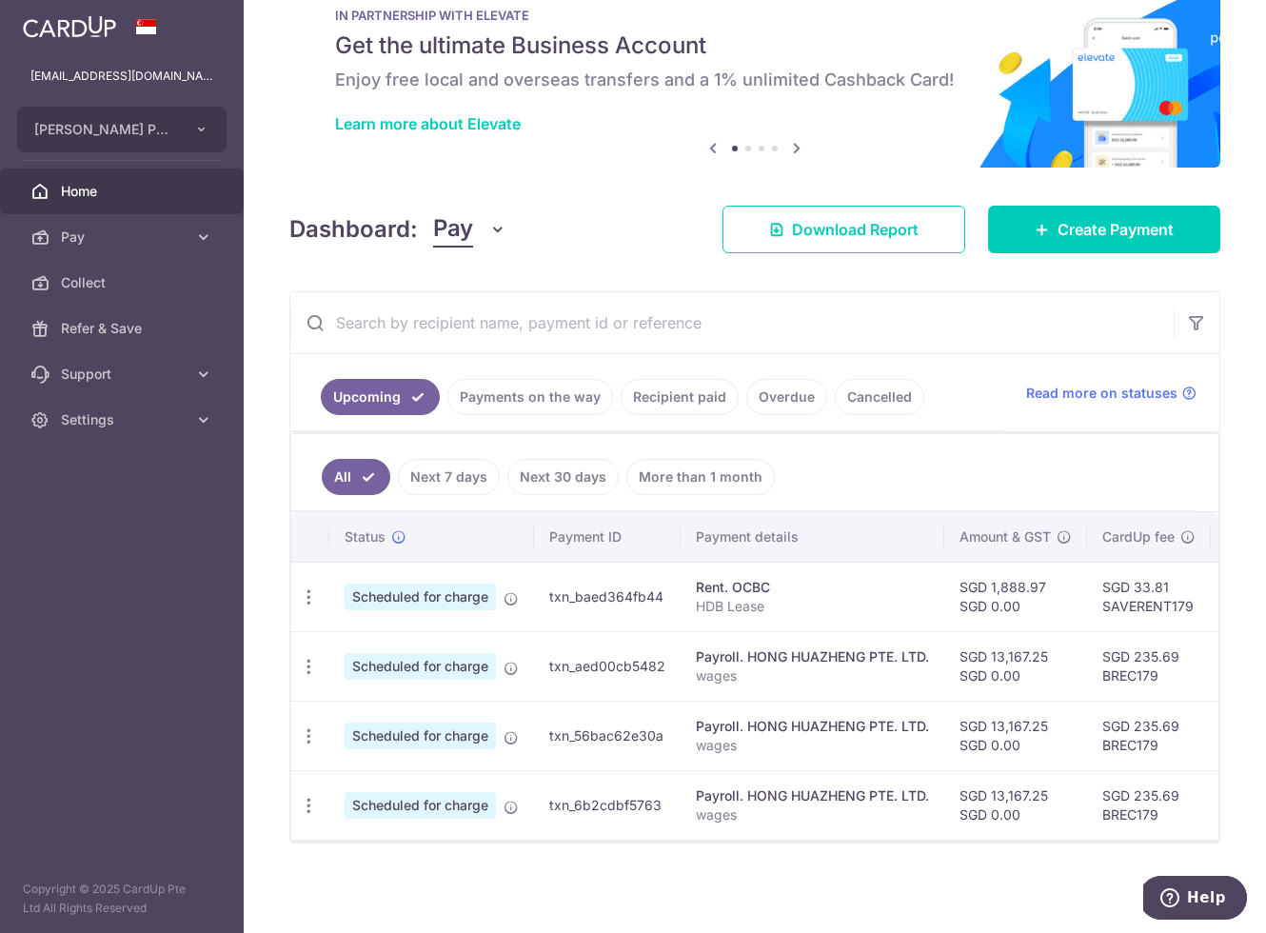
click at [977, 677] on td "SGD 13,167.25 SGD 0.00" at bounding box center [1015, 665] width 143 height 69
click at [1211, 236] on link "Create Payment" at bounding box center [1104, 230] width 232 height 48
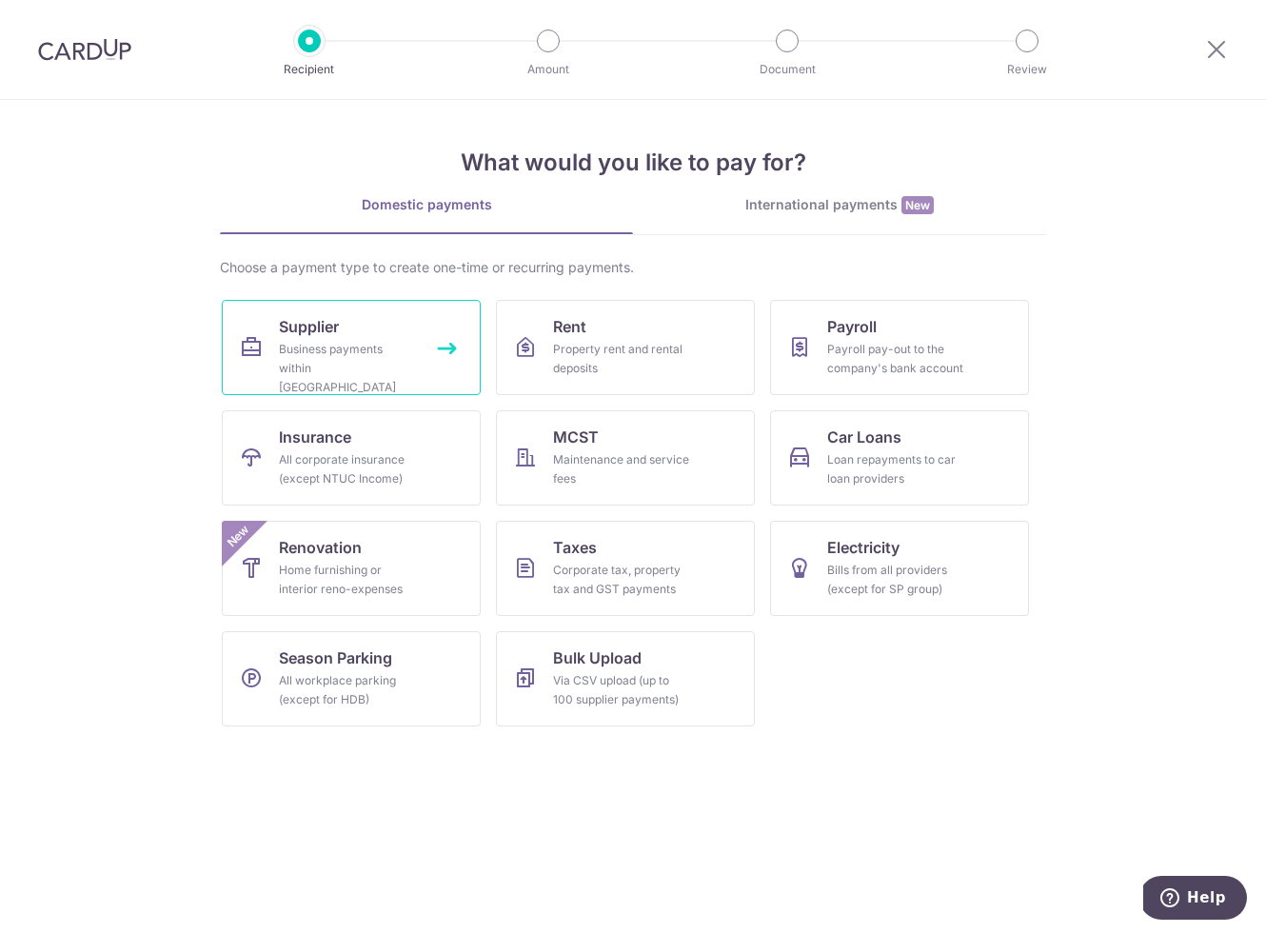
click at [383, 355] on div "Business payments within Singapore" at bounding box center [347, 368] width 137 height 57
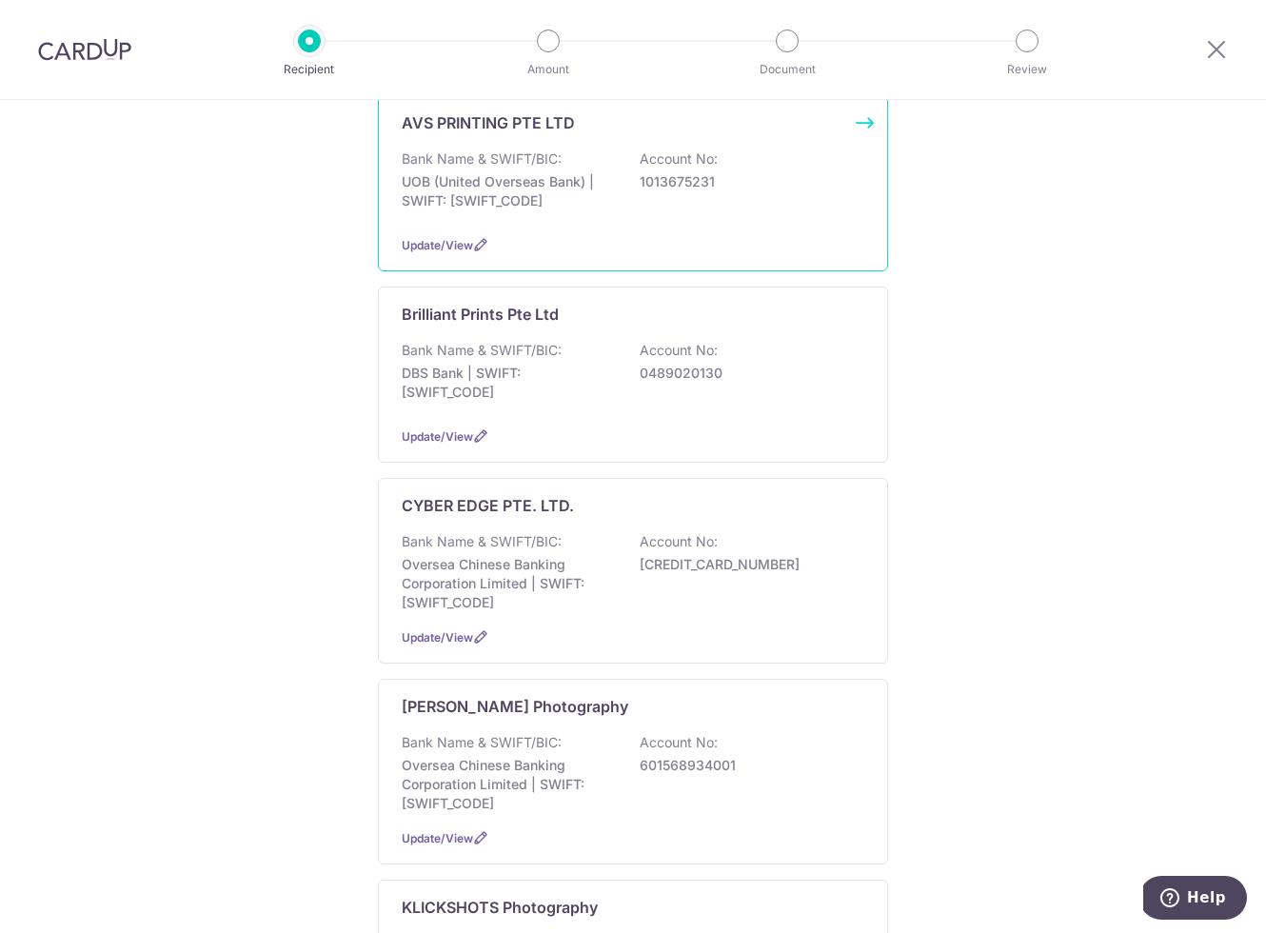
scroll to position [572, 0]
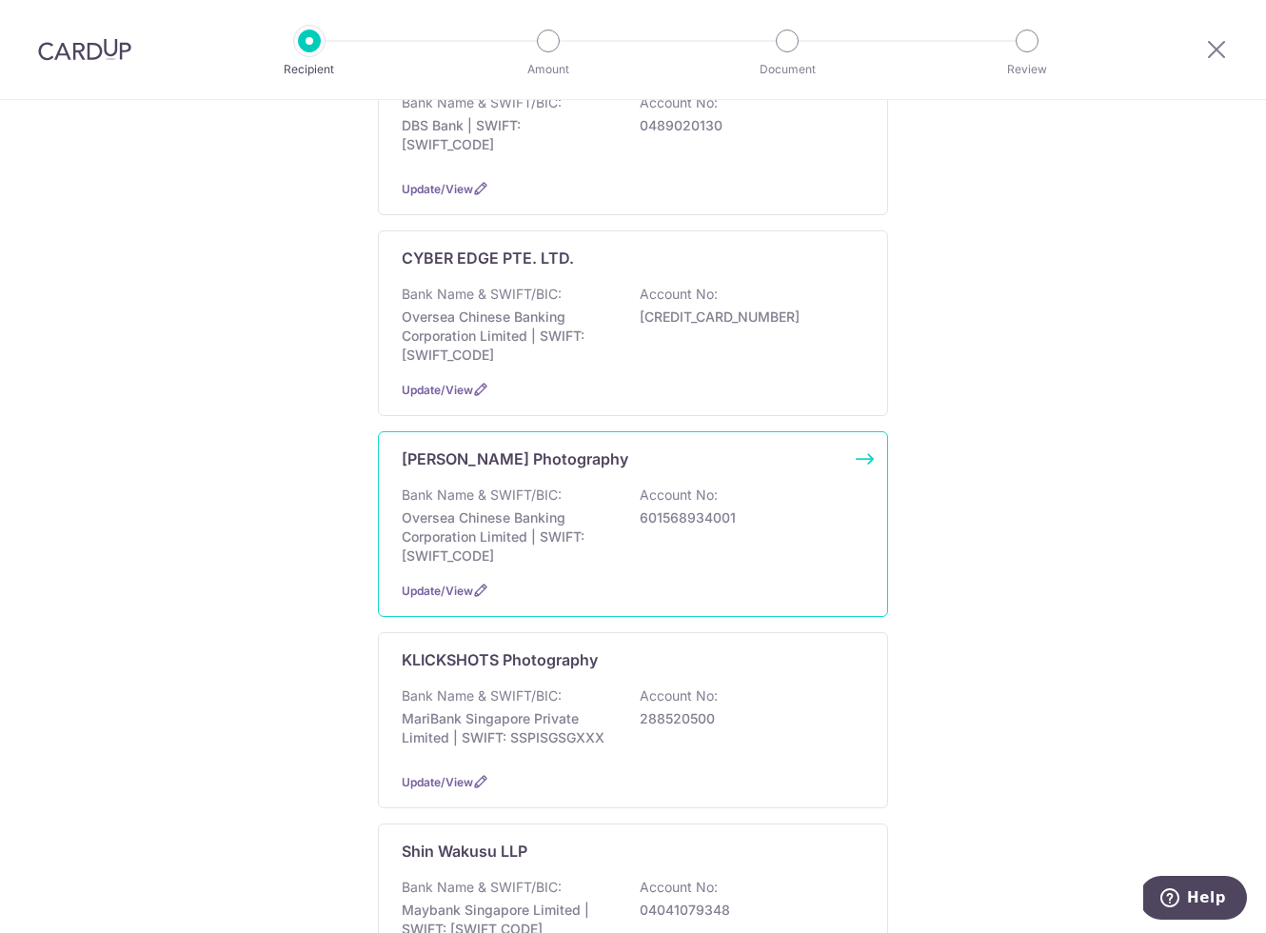
click at [571, 447] on div "J Y Lee Photography" at bounding box center [622, 458] width 440 height 23
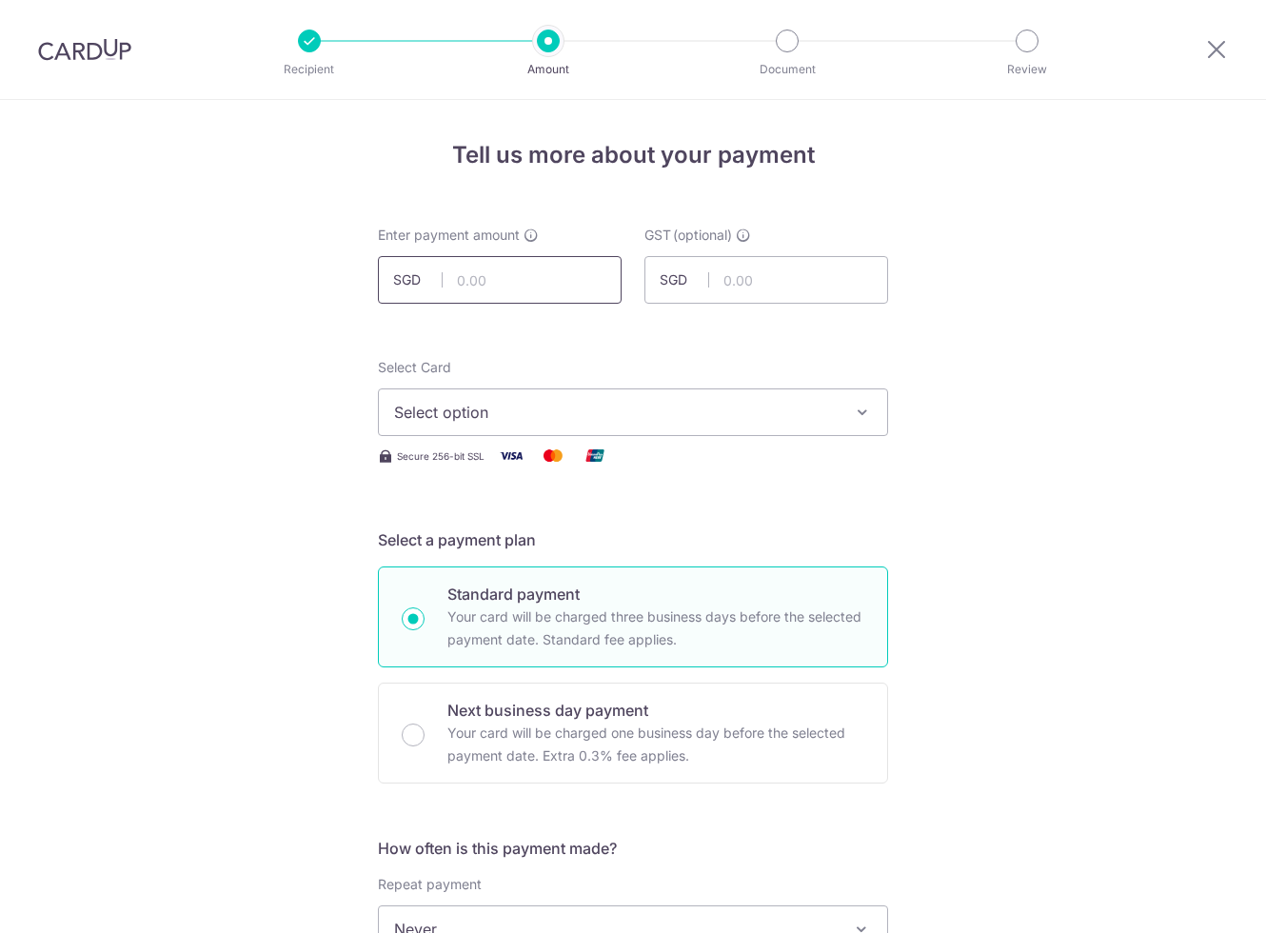
click at [505, 264] on input "text" at bounding box center [500, 280] width 244 height 48
click at [576, 288] on input "text" at bounding box center [500, 280] width 244 height 48
click at [577, 288] on input "text" at bounding box center [500, 280] width 244 height 48
paste input "17,601.72"
type input "17,601.72"
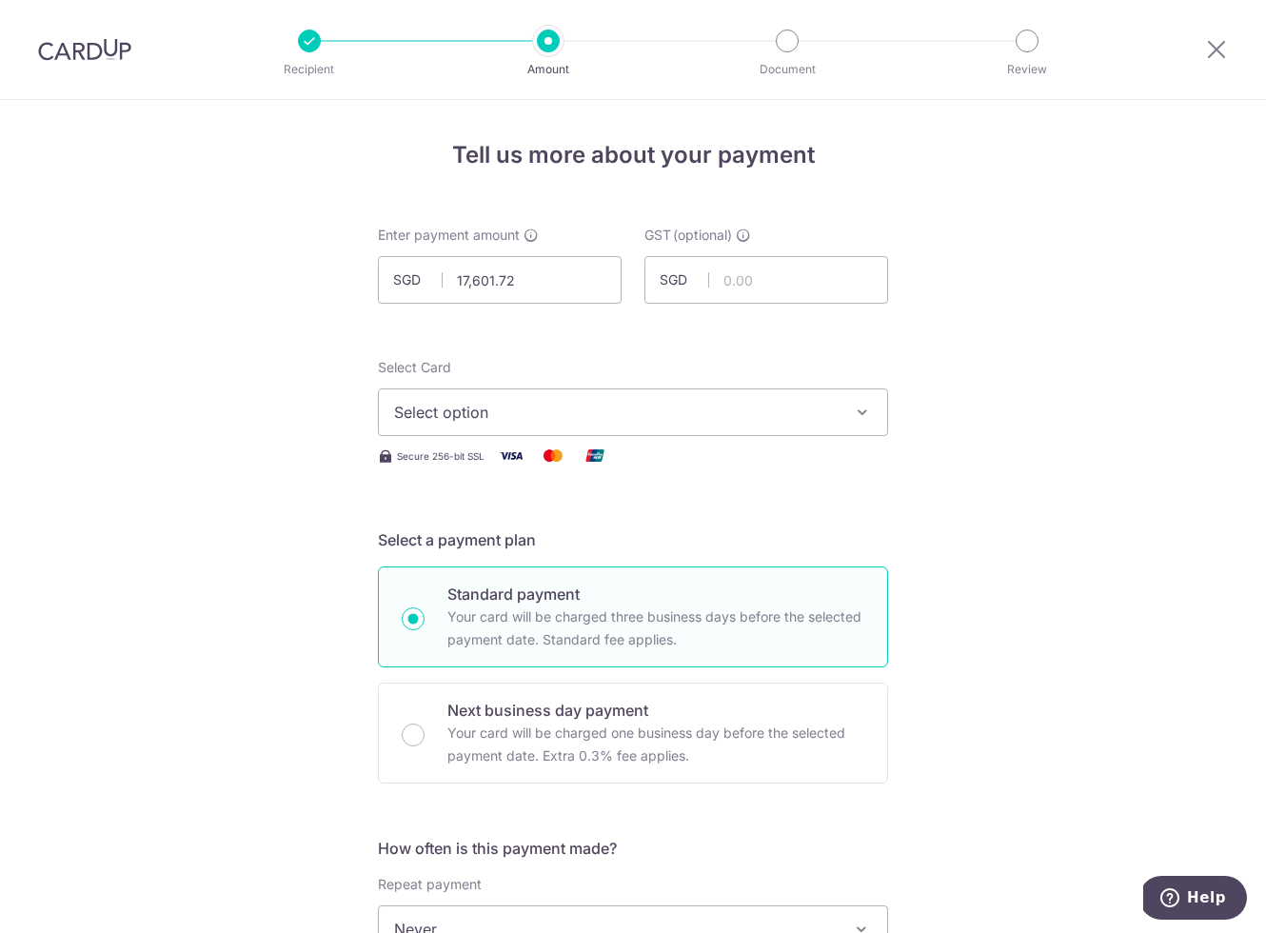
click at [520, 423] on button "Select option" at bounding box center [633, 412] width 510 height 48
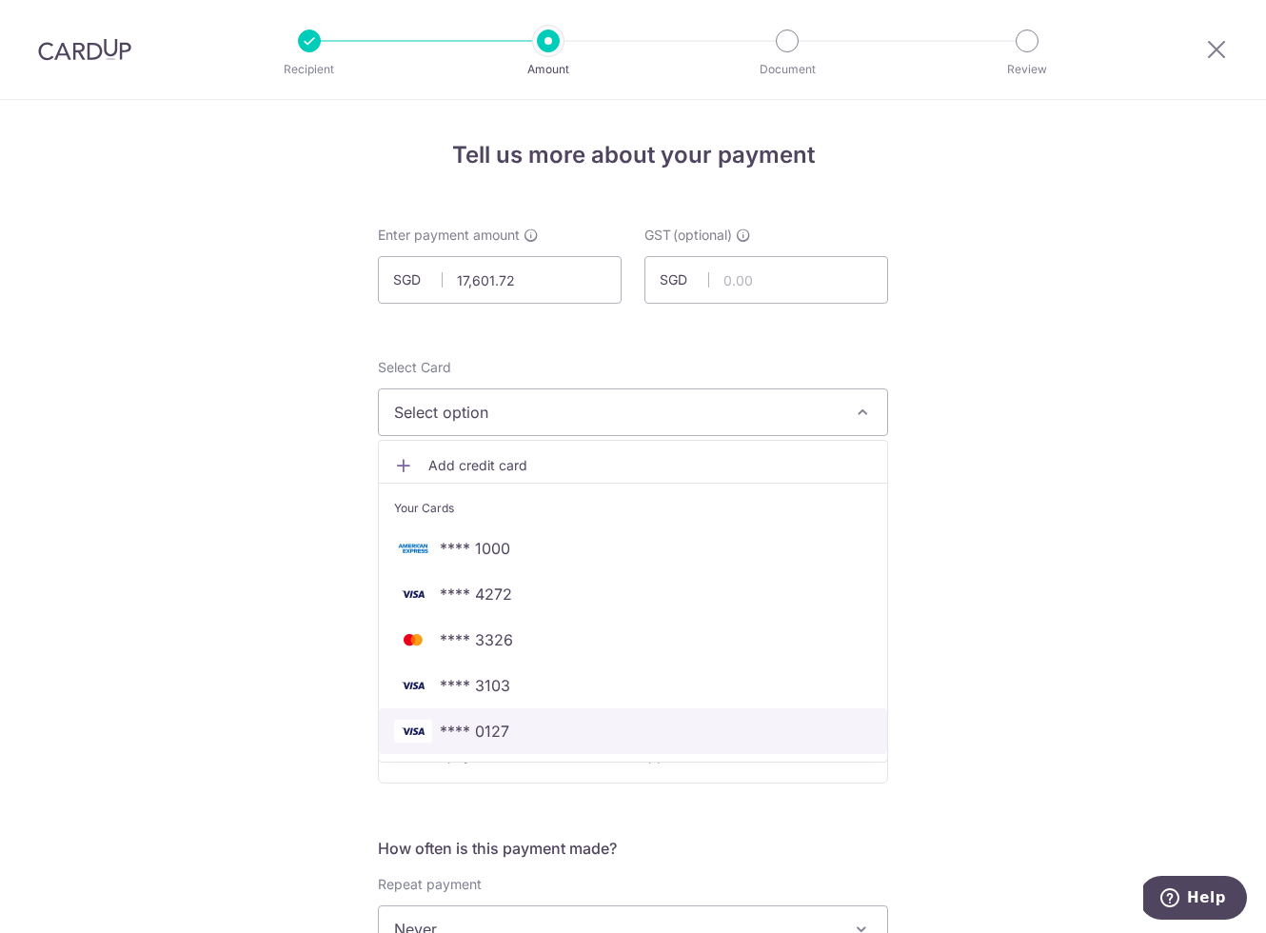
click at [495, 724] on span "**** 0127" at bounding box center [474, 730] width 69 height 23
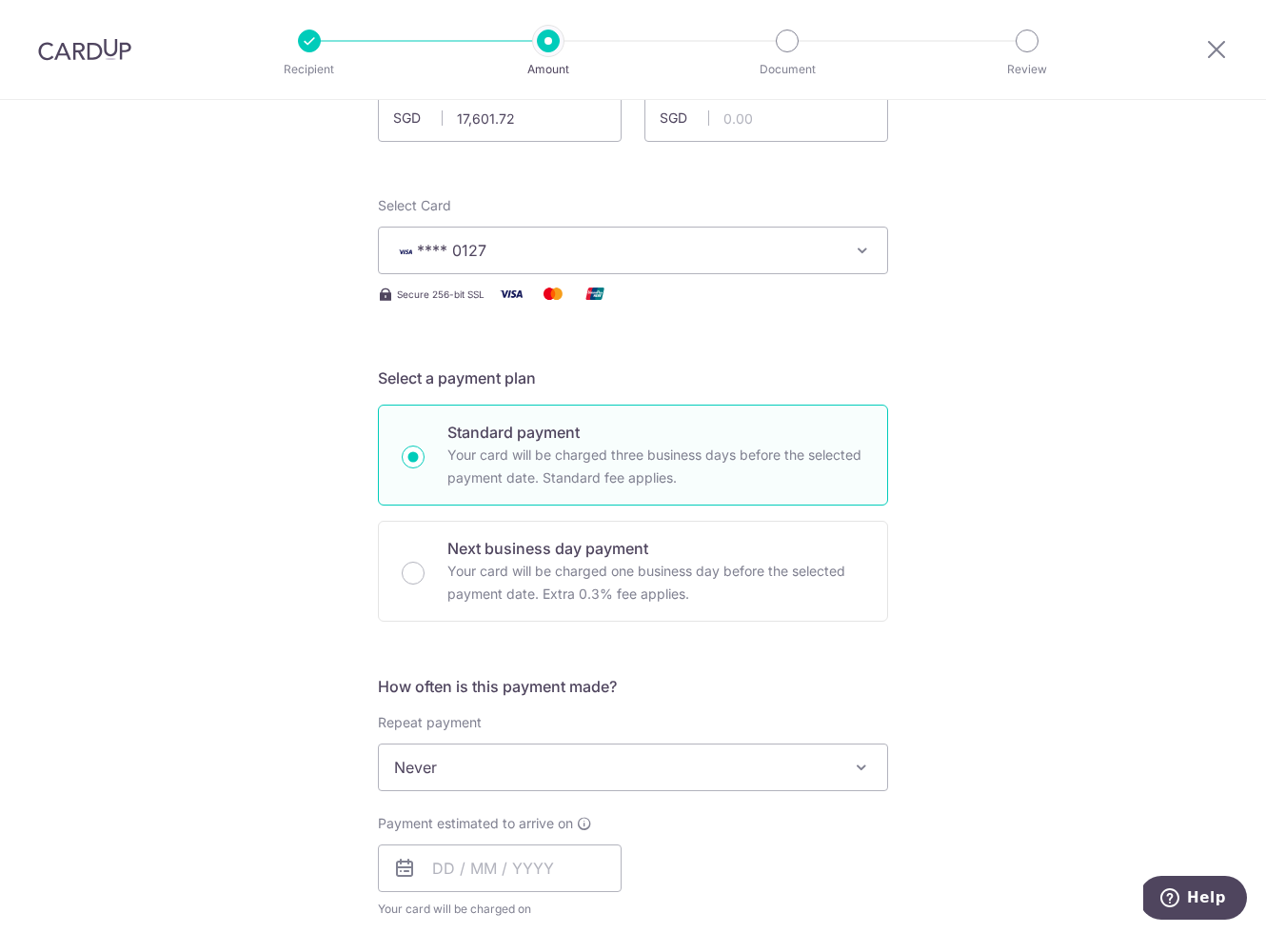
scroll to position [451, 0]
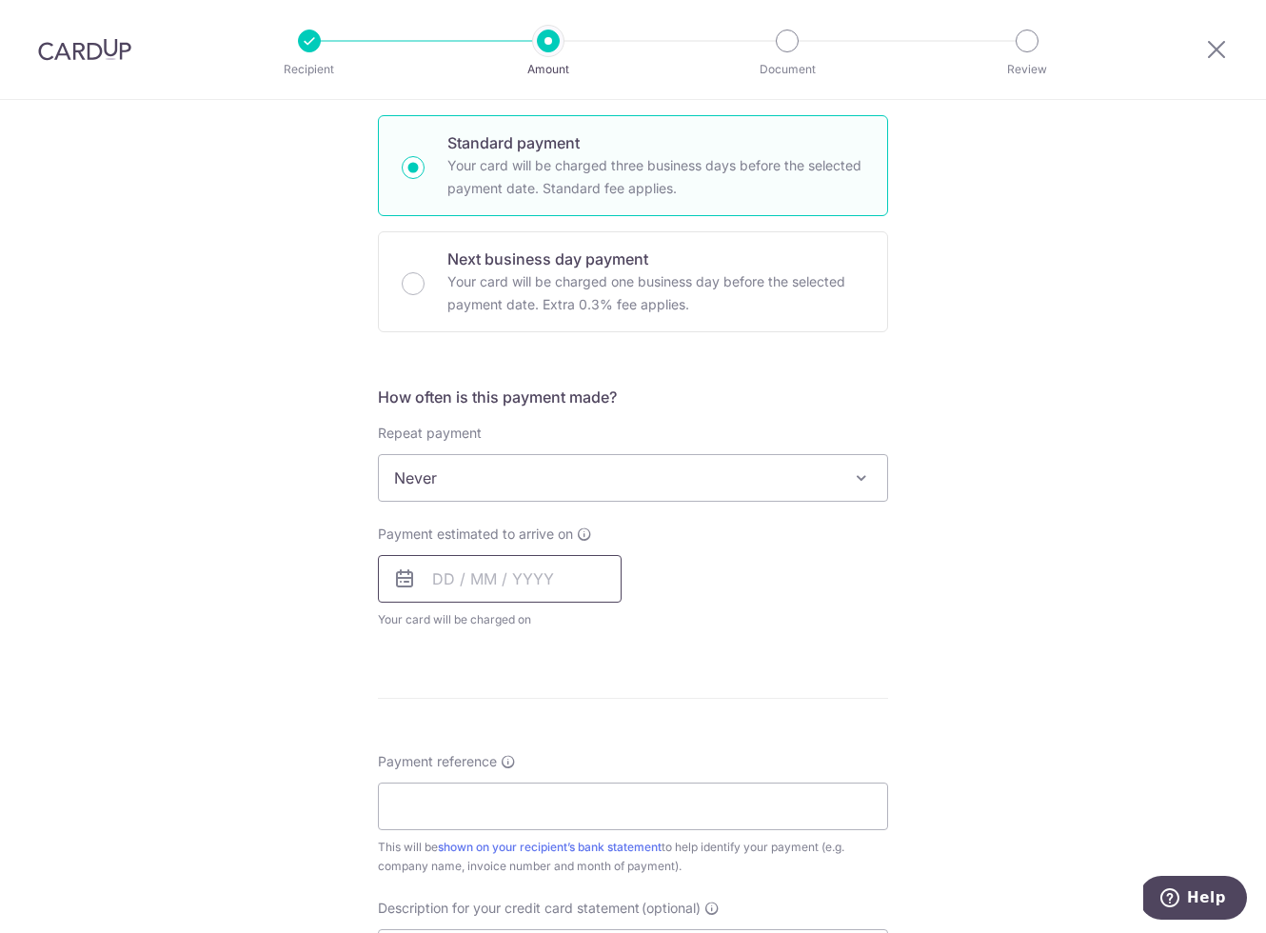
click at [449, 588] on input "text" at bounding box center [500, 579] width 244 height 48
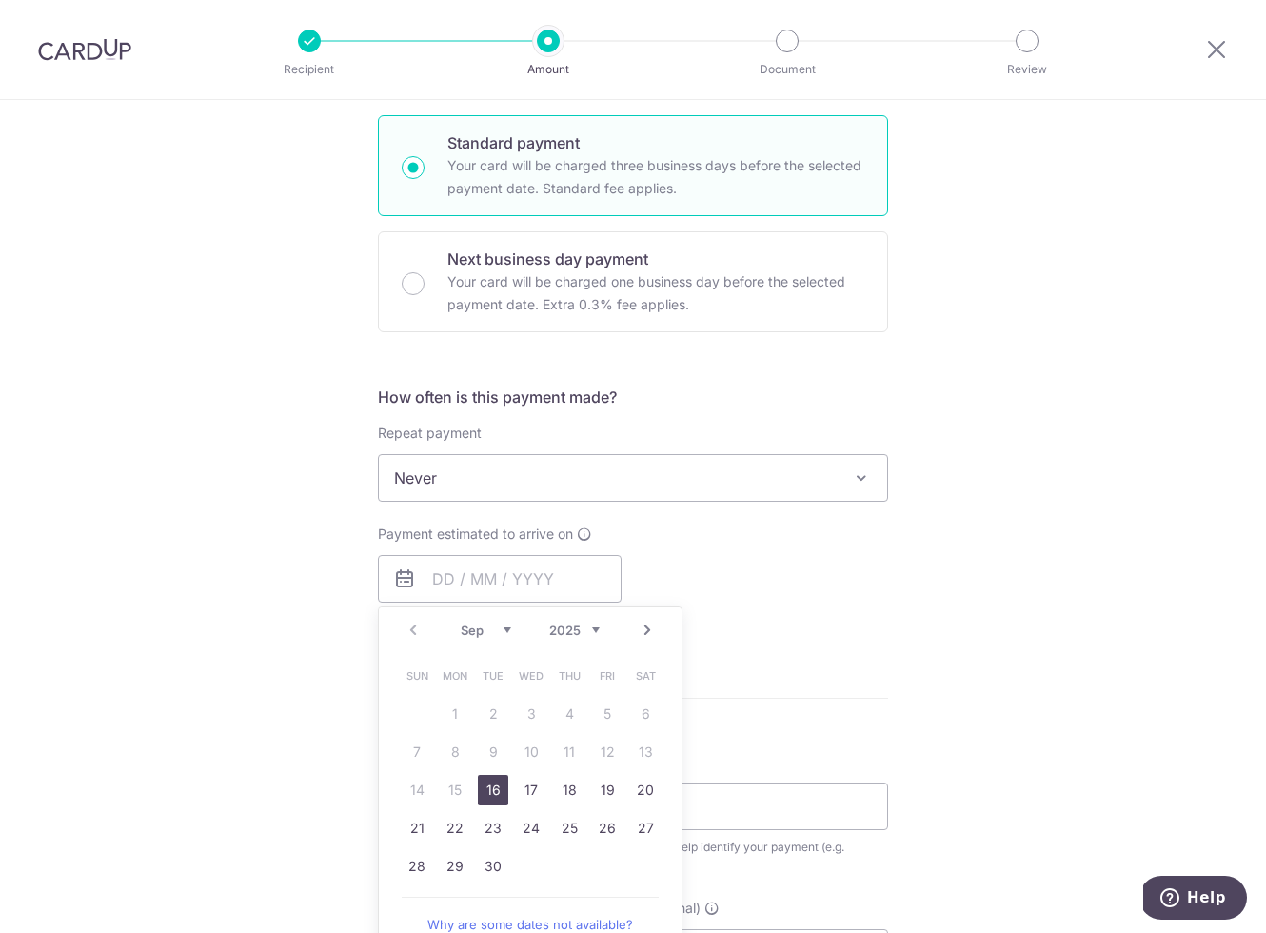
click at [485, 783] on link "16" at bounding box center [493, 790] width 30 height 30
type input "[DATE]"
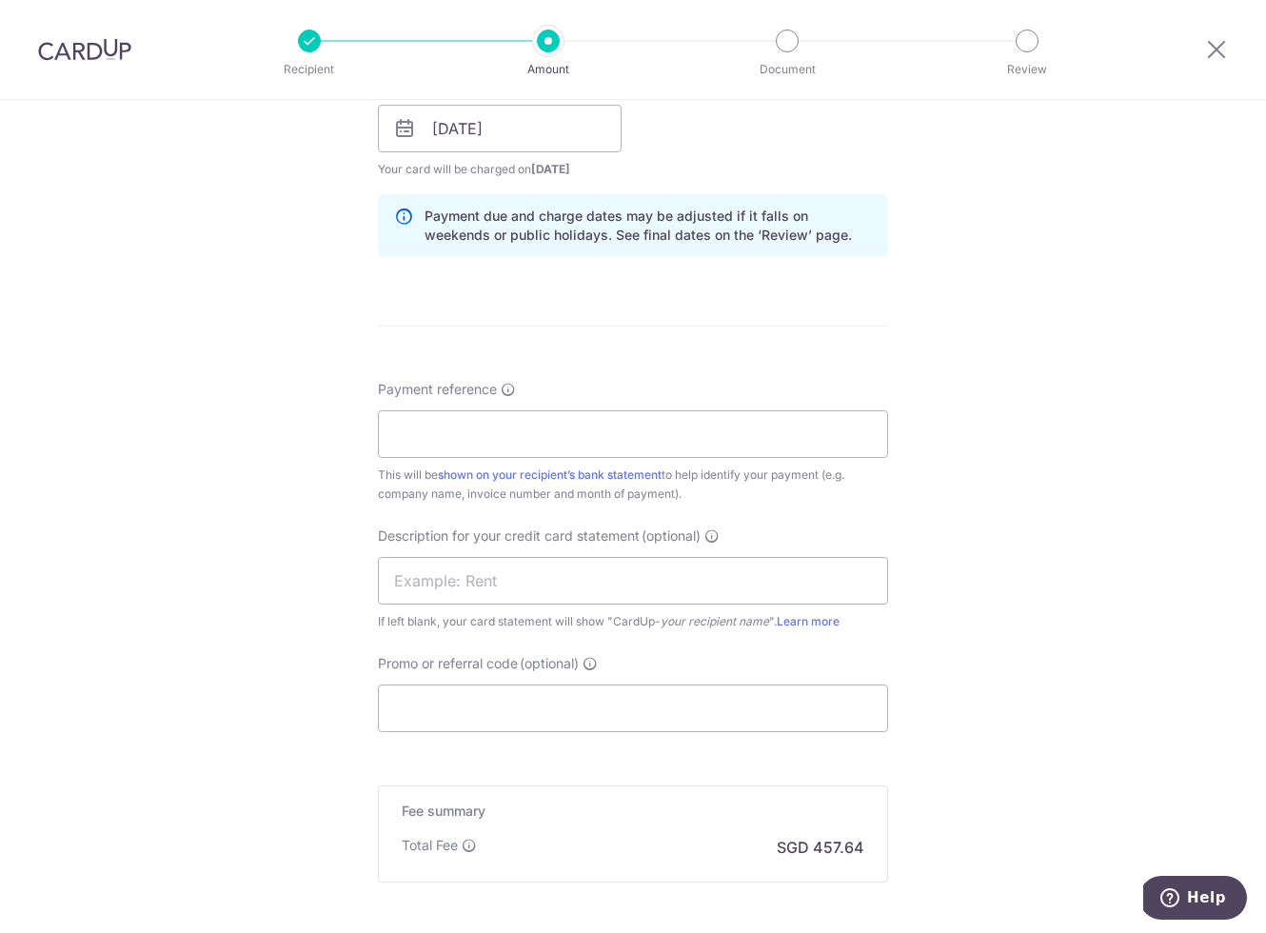
scroll to position [907, 0]
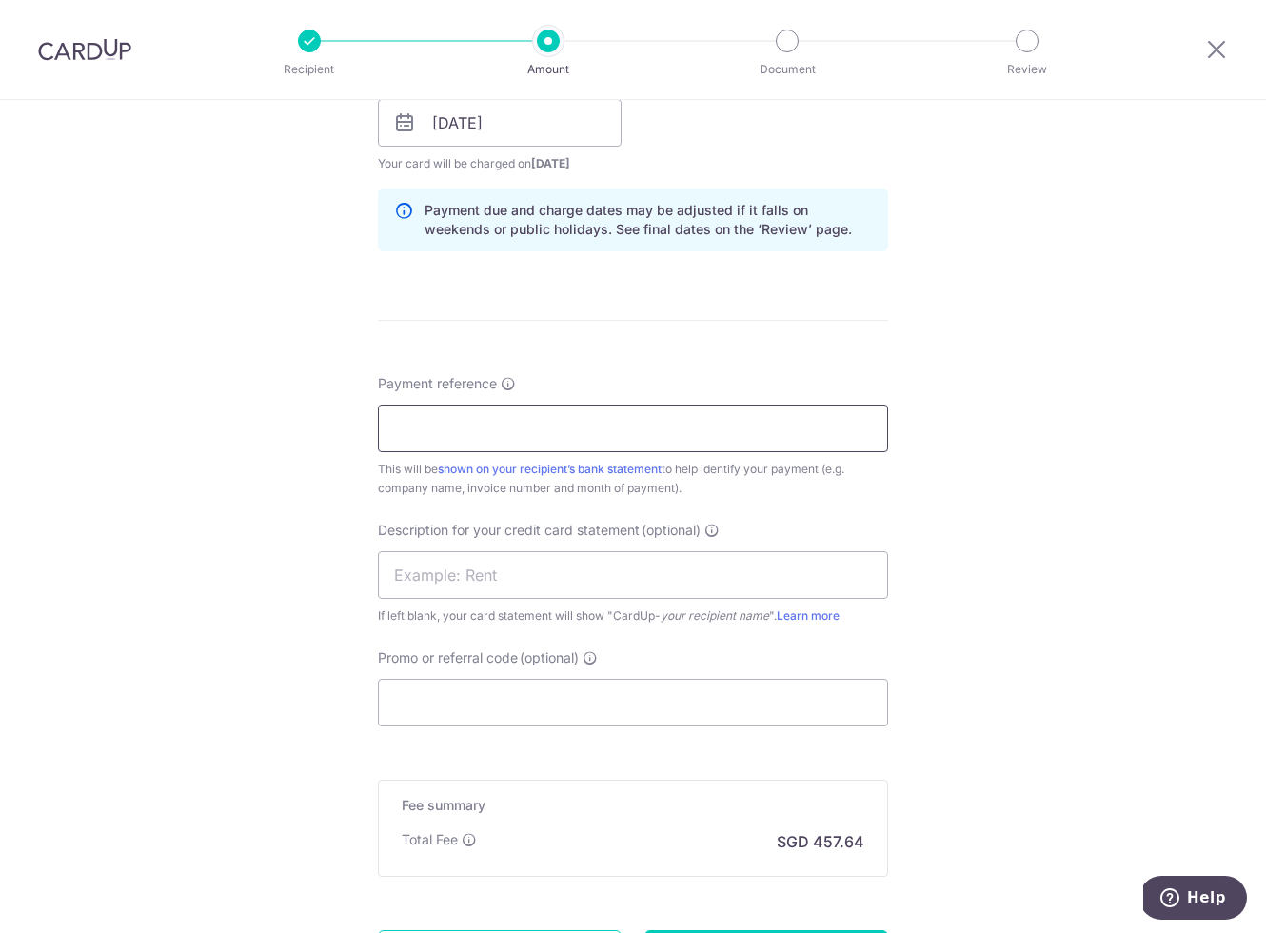
click at [523, 422] on input "Payment reference" at bounding box center [633, 428] width 510 height 48
paste input "Invoice Number 1754884800"
type input "Invoice Number 1754884800"
click at [482, 567] on input "text" at bounding box center [633, 575] width 510 height 48
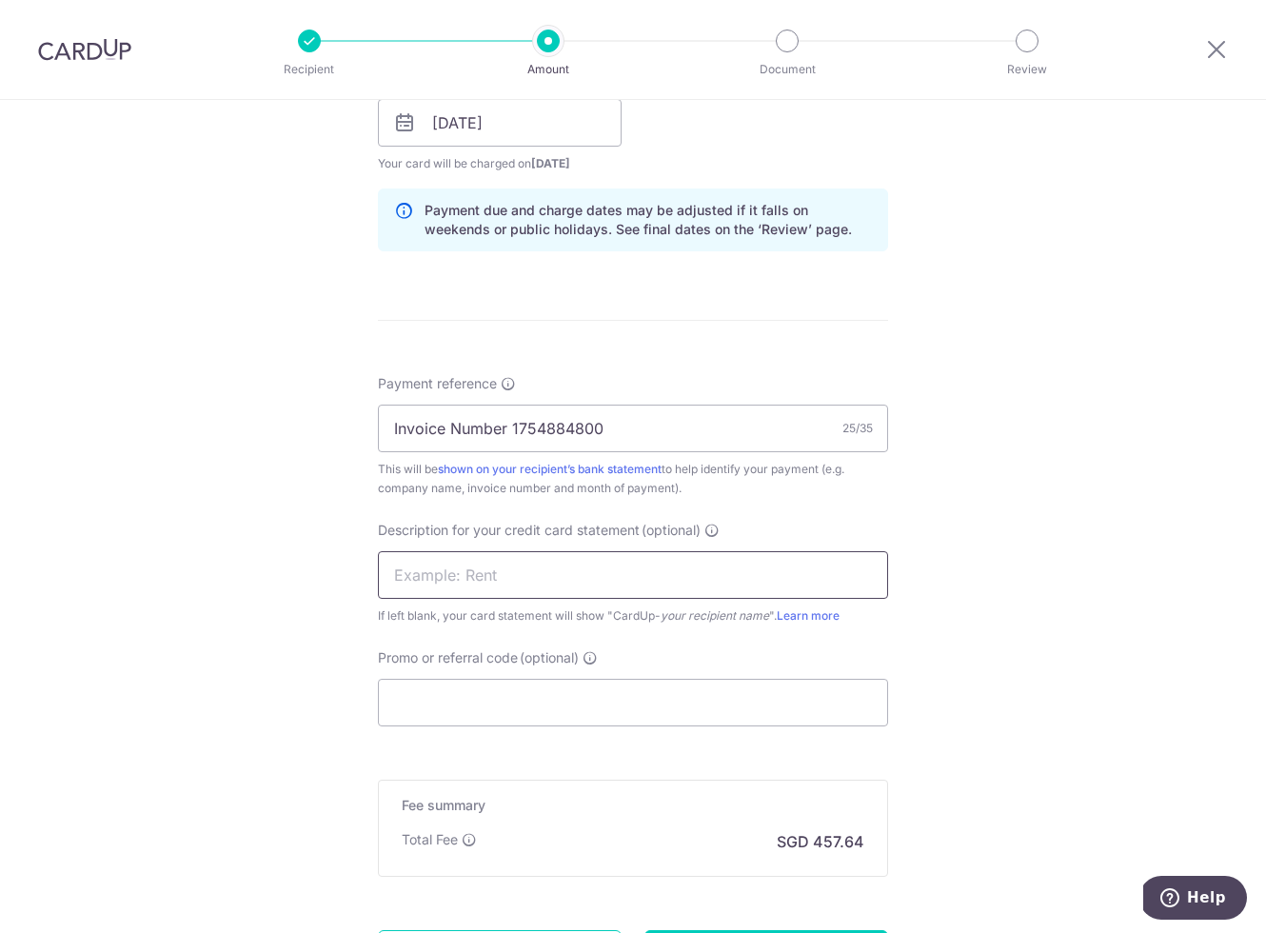
click at [501, 570] on input "text" at bounding box center [633, 575] width 510 height 48
paste input "JY 1754884800"
type input "JY 1754884800"
click at [436, 708] on input "Promo or referral code (optional)" at bounding box center [633, 702] width 510 height 48
click at [668, 705] on input "Promo or referral code (optional)" at bounding box center [633, 702] width 510 height 48
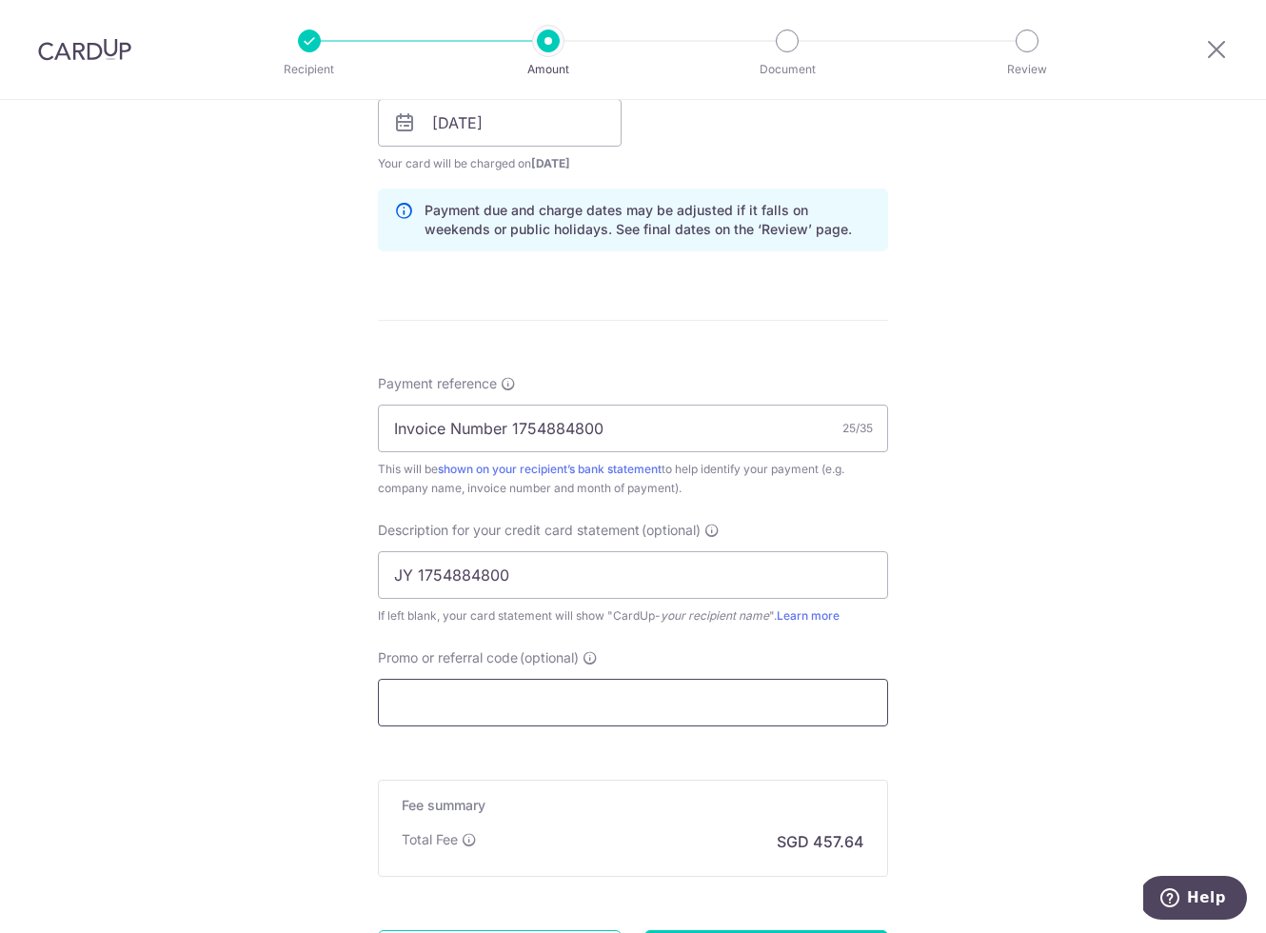
click at [668, 705] on input "Promo or referral code (optional)" at bounding box center [633, 702] width 510 height 48
paste input "BREC179"
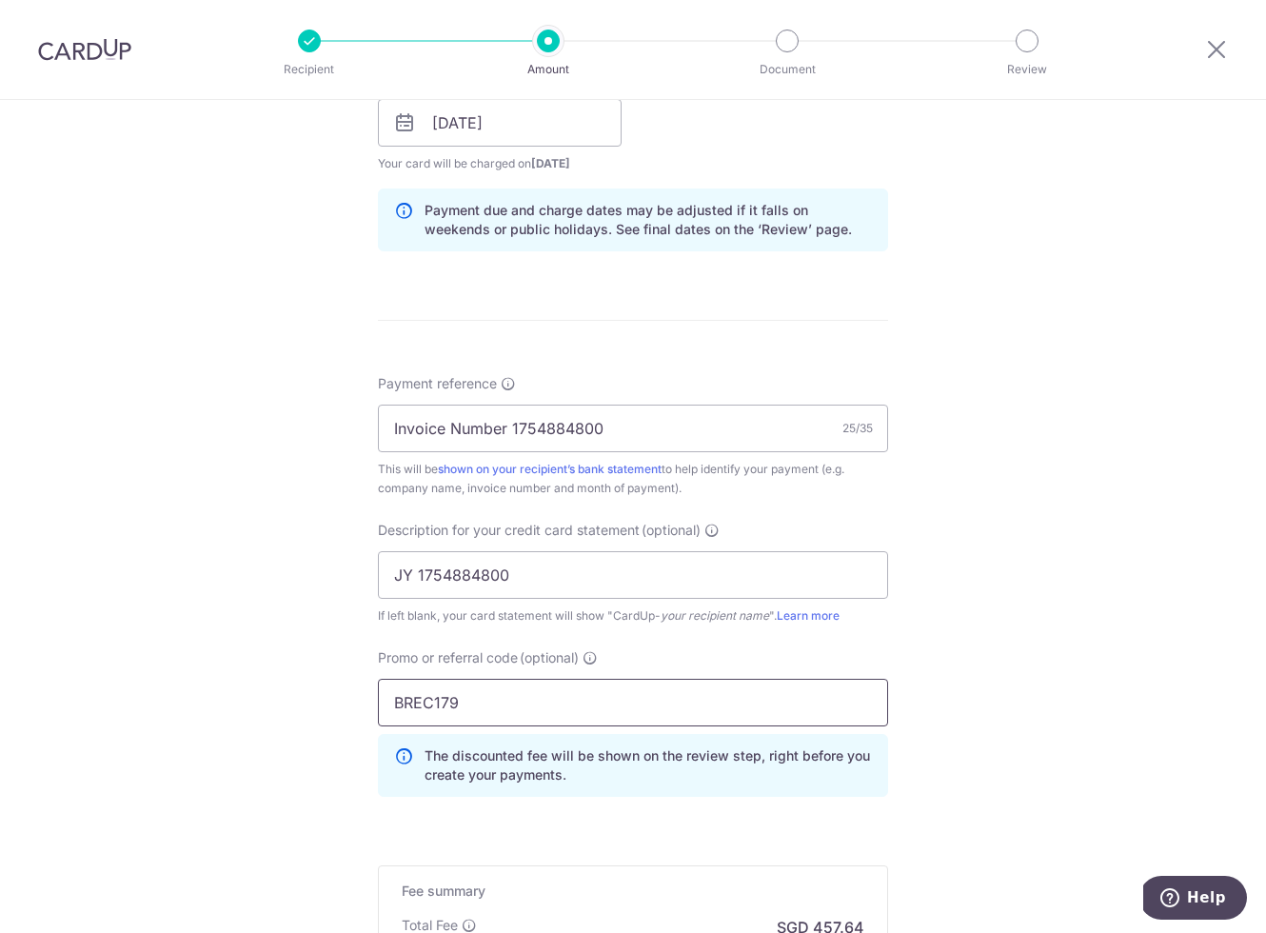
type input "BREC179"
click at [1067, 601] on div "Tell us more about your payment Enter payment amount SGD 17,601.72 17601.72 GST…" at bounding box center [633, 199] width 1266 height 2013
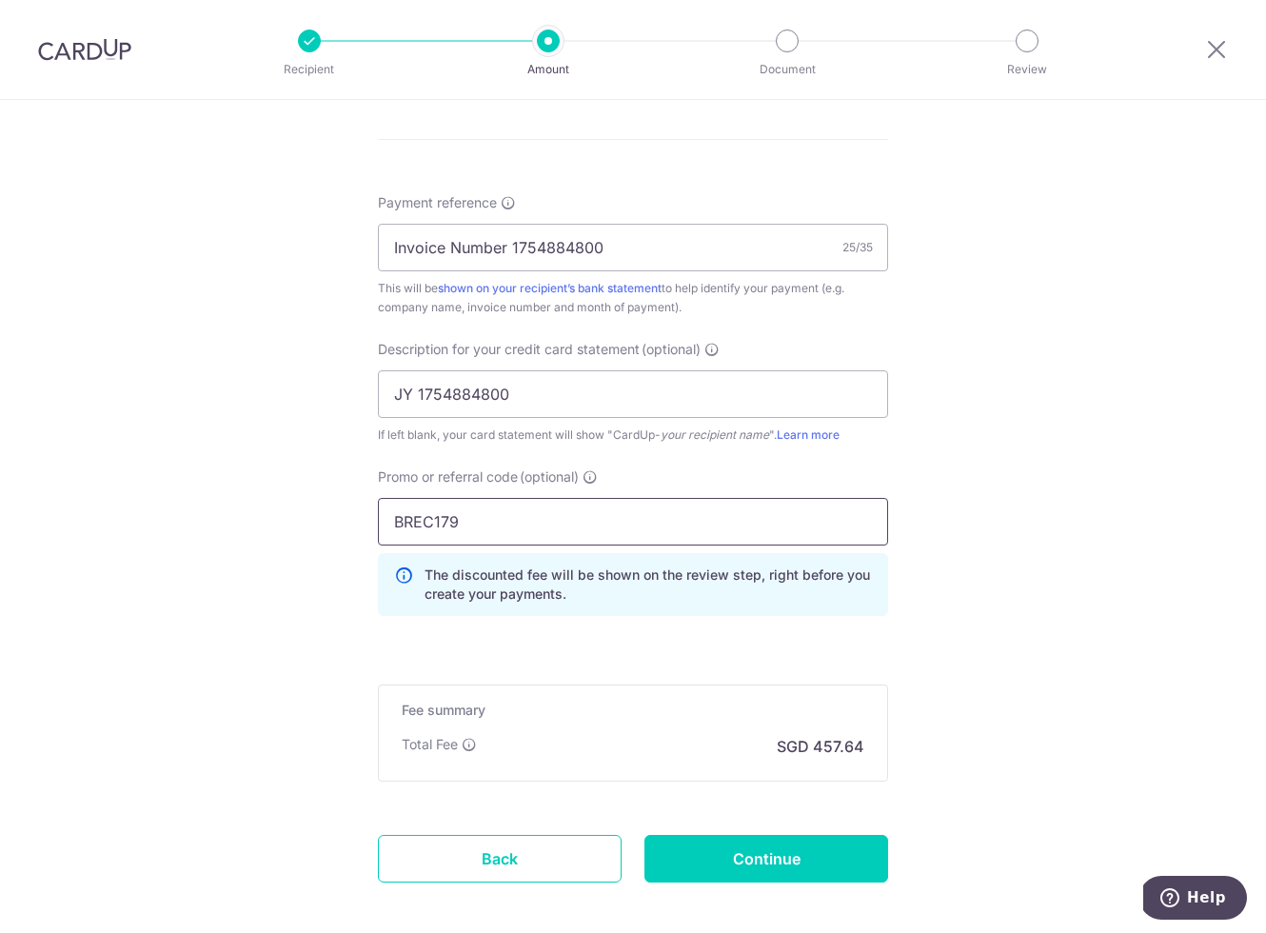
click at [750, 529] on input "BREC179" at bounding box center [633, 522] width 510 height 48
click at [992, 533] on div "Tell us more about your payment Enter payment amount SGD 17,601.72 17601.72 GST…" at bounding box center [633, 18] width 1266 height 2013
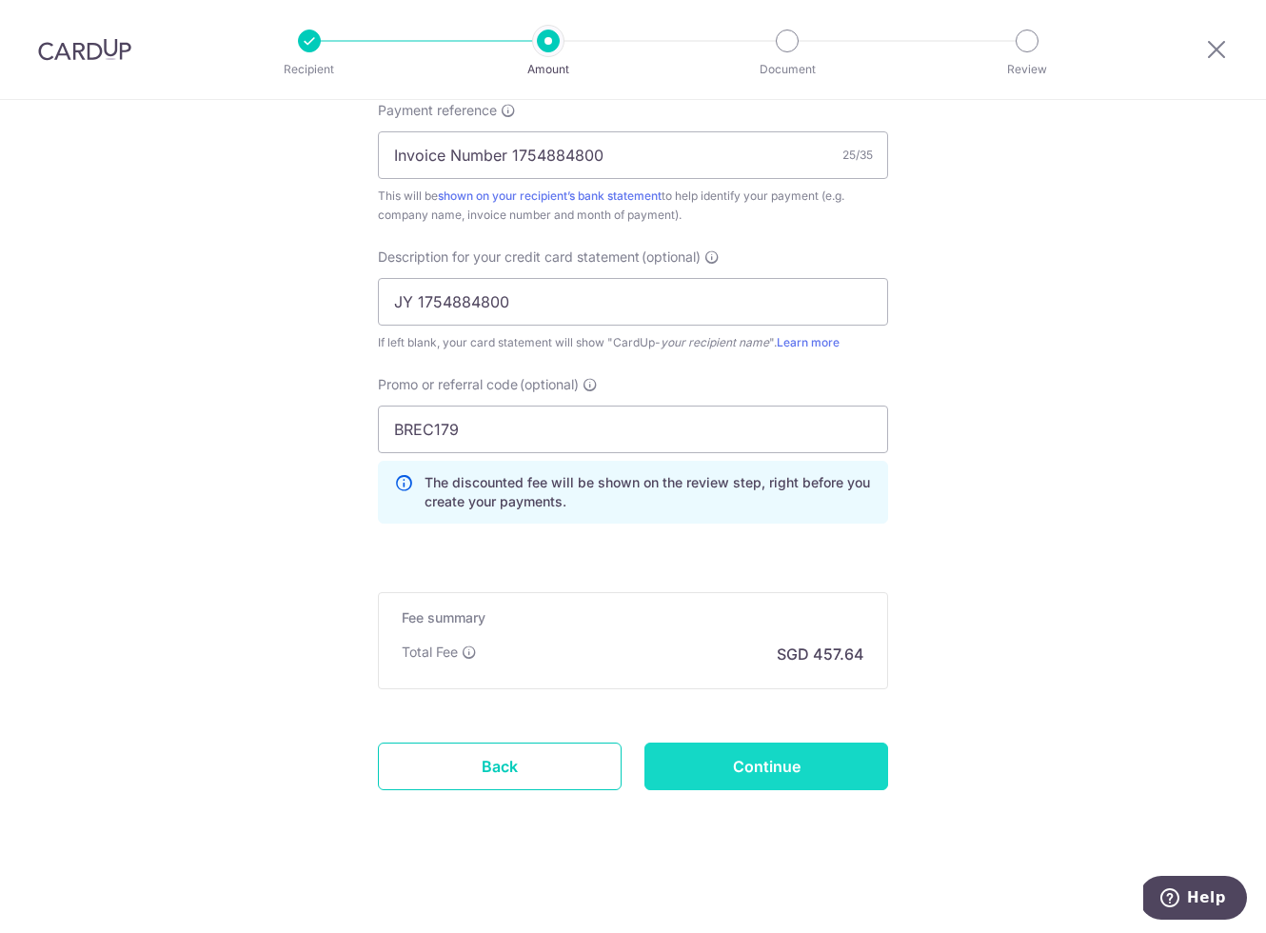
scroll to position [1180, 0]
click at [831, 776] on input "Continue" at bounding box center [766, 766] width 244 height 48
type input "Create Schedule"
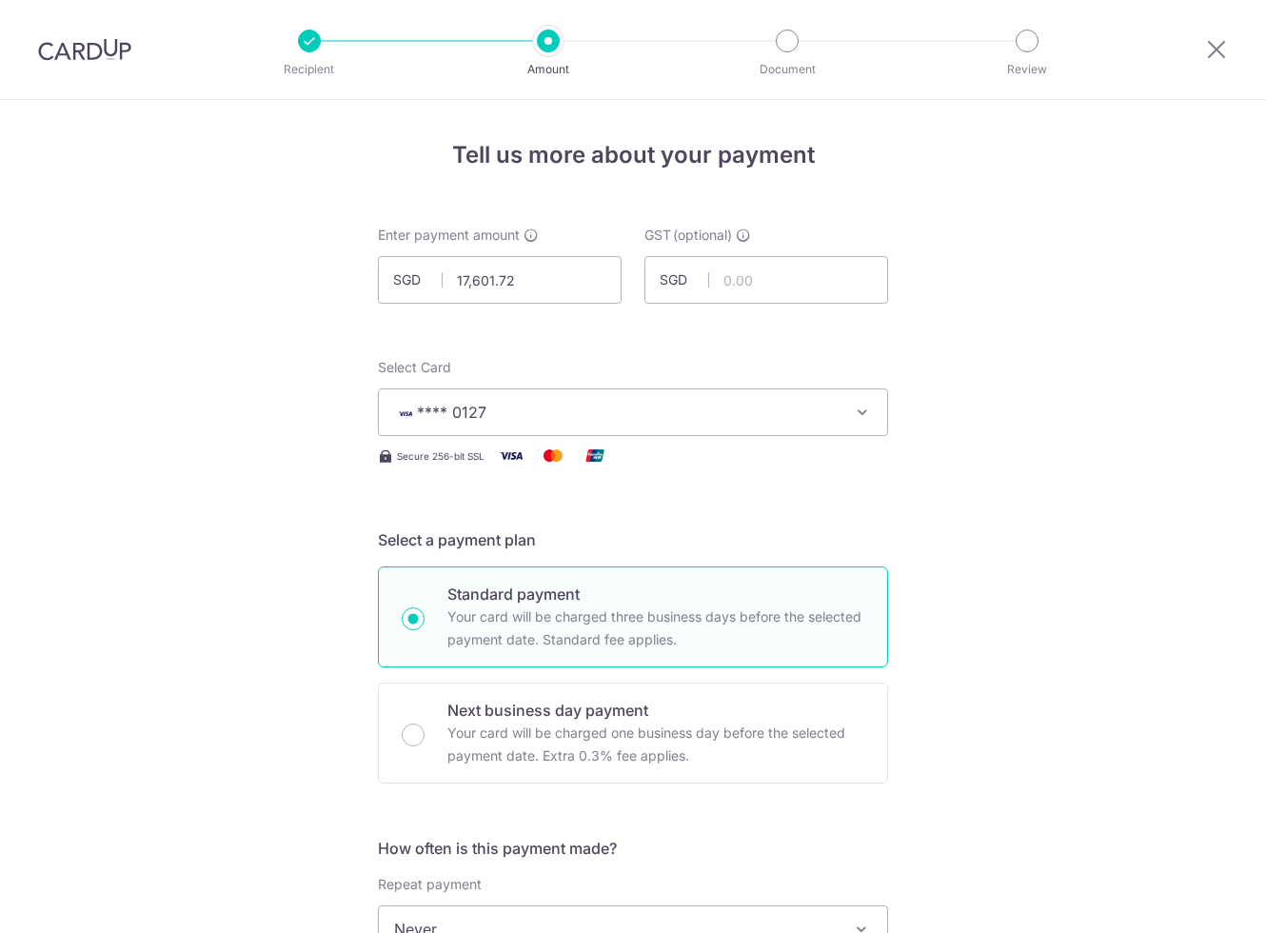
scroll to position [1207, 0]
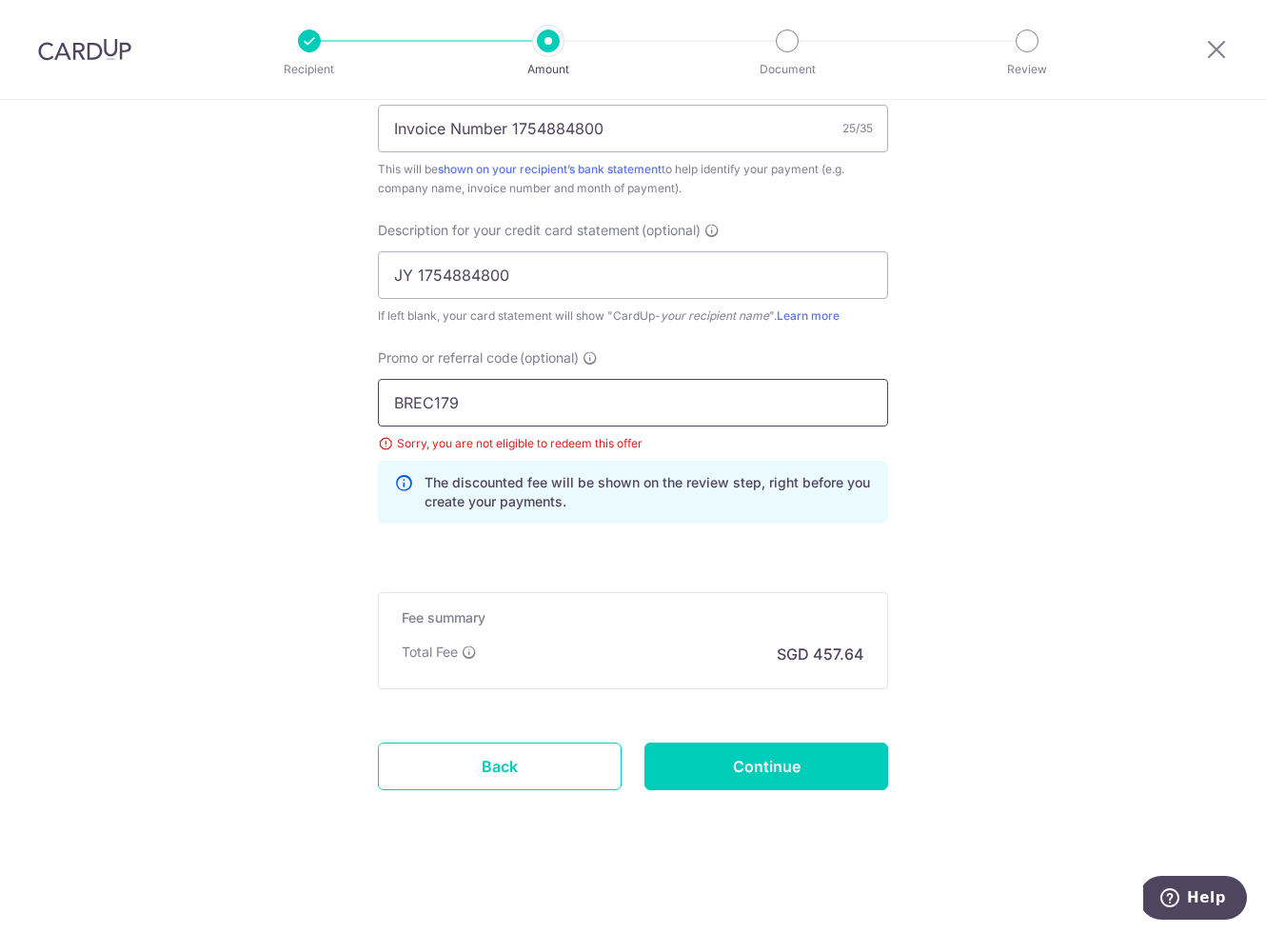
drag, startPoint x: 456, startPoint y: 409, endPoint x: 537, endPoint y: 415, distance: 81.1
click at [460, 410] on input "BREC179" at bounding box center [633, 403] width 510 height 48
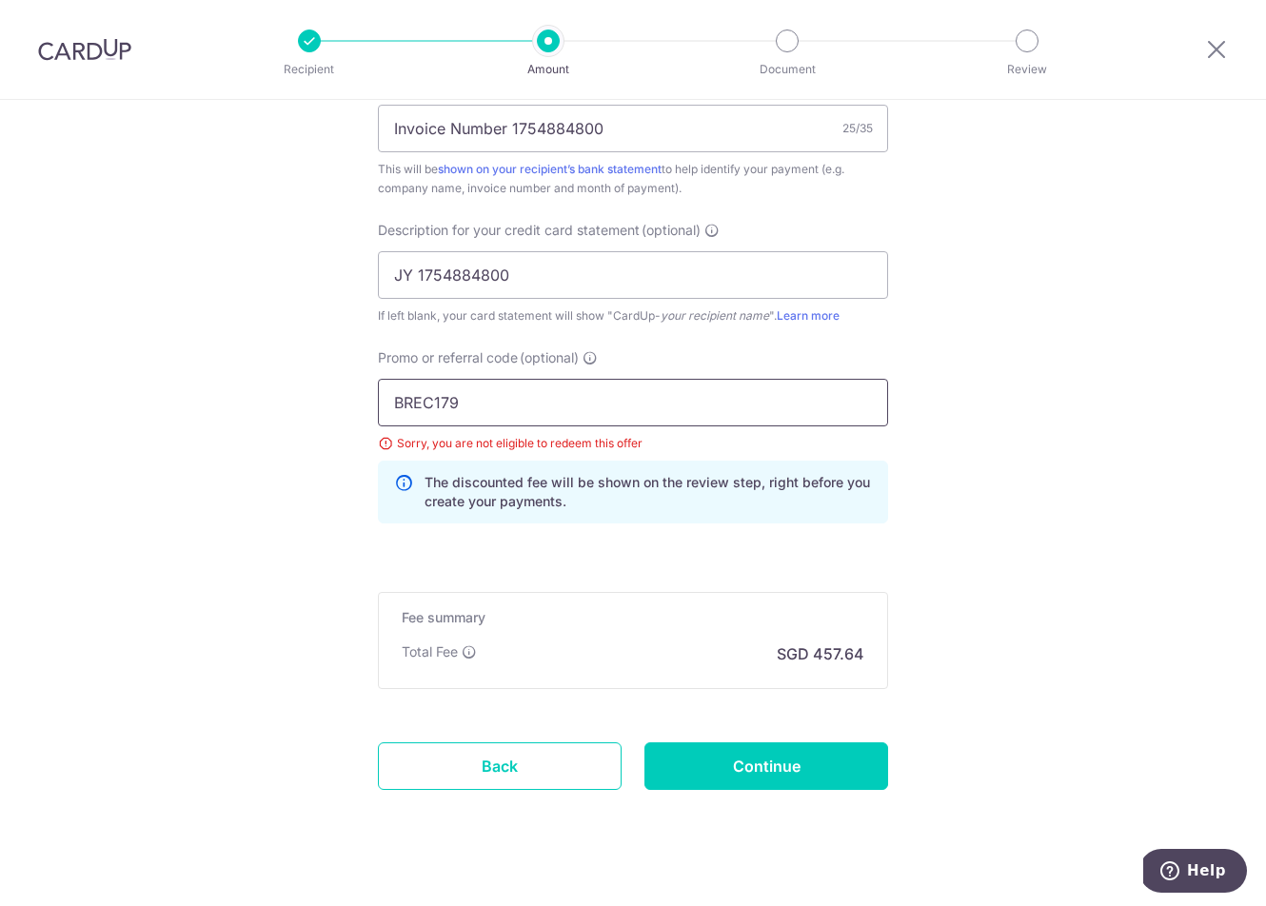
click at [533, 414] on input "BREC179" at bounding box center [633, 403] width 510 height 48
click at [535, 414] on input "BREC179" at bounding box center [633, 403] width 510 height 48
click at [409, 403] on input "BREC179" at bounding box center [633, 403] width 510 height 48
paste input "OFF185"
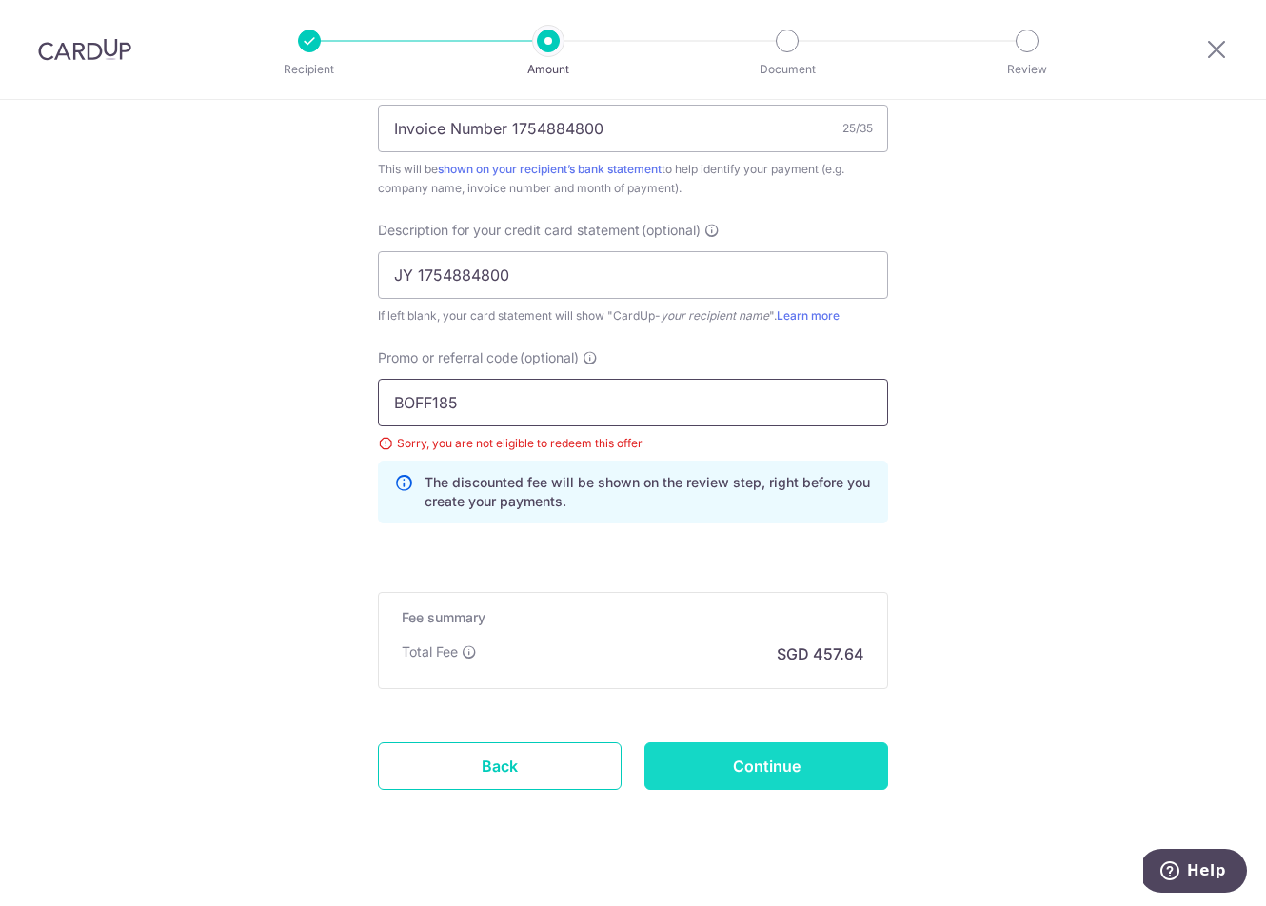
type input "BOFF185"
click at [806, 778] on input "Continue" at bounding box center [766, 766] width 244 height 48
type input "Update Schedule"
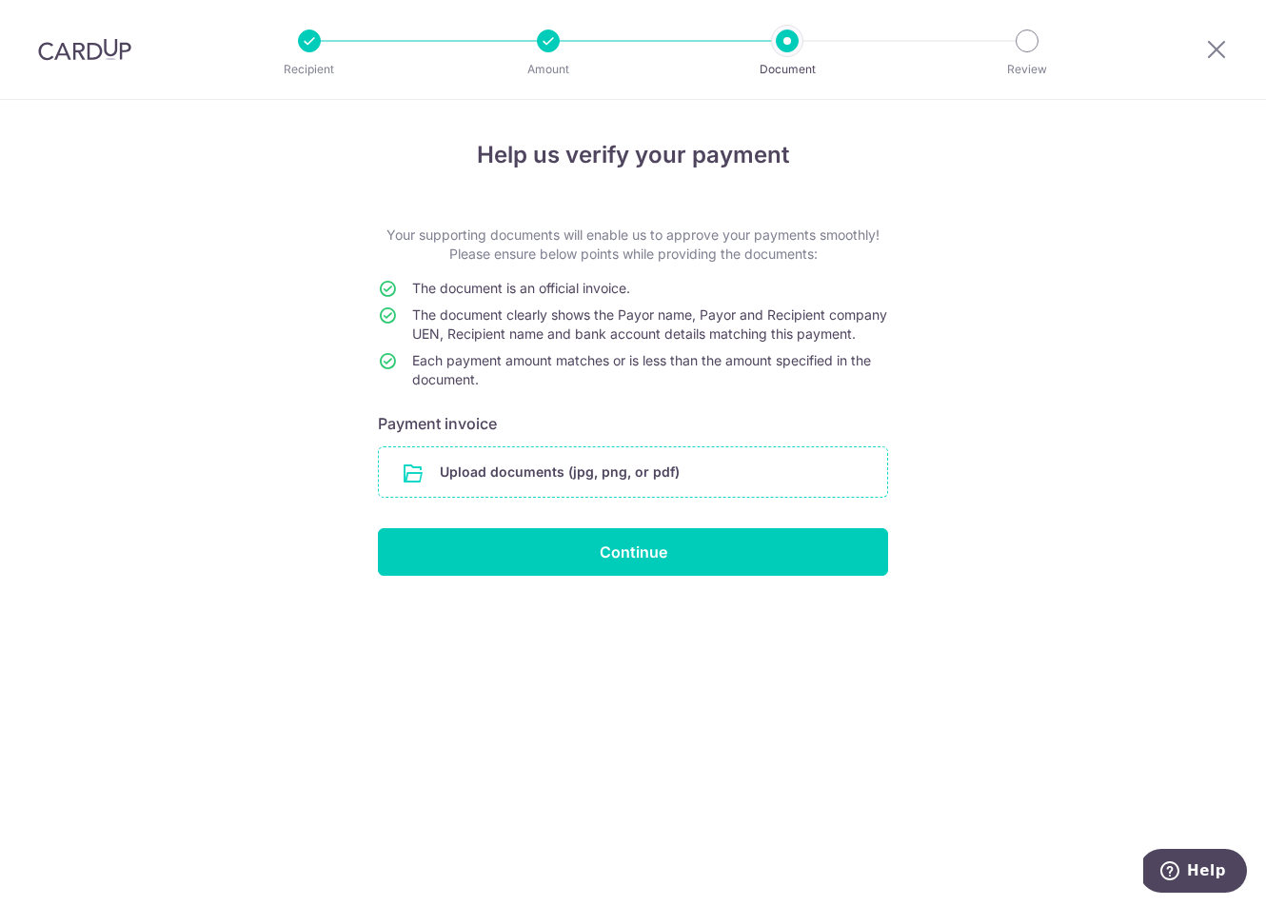
click at [539, 491] on input "file" at bounding box center [633, 471] width 508 height 49
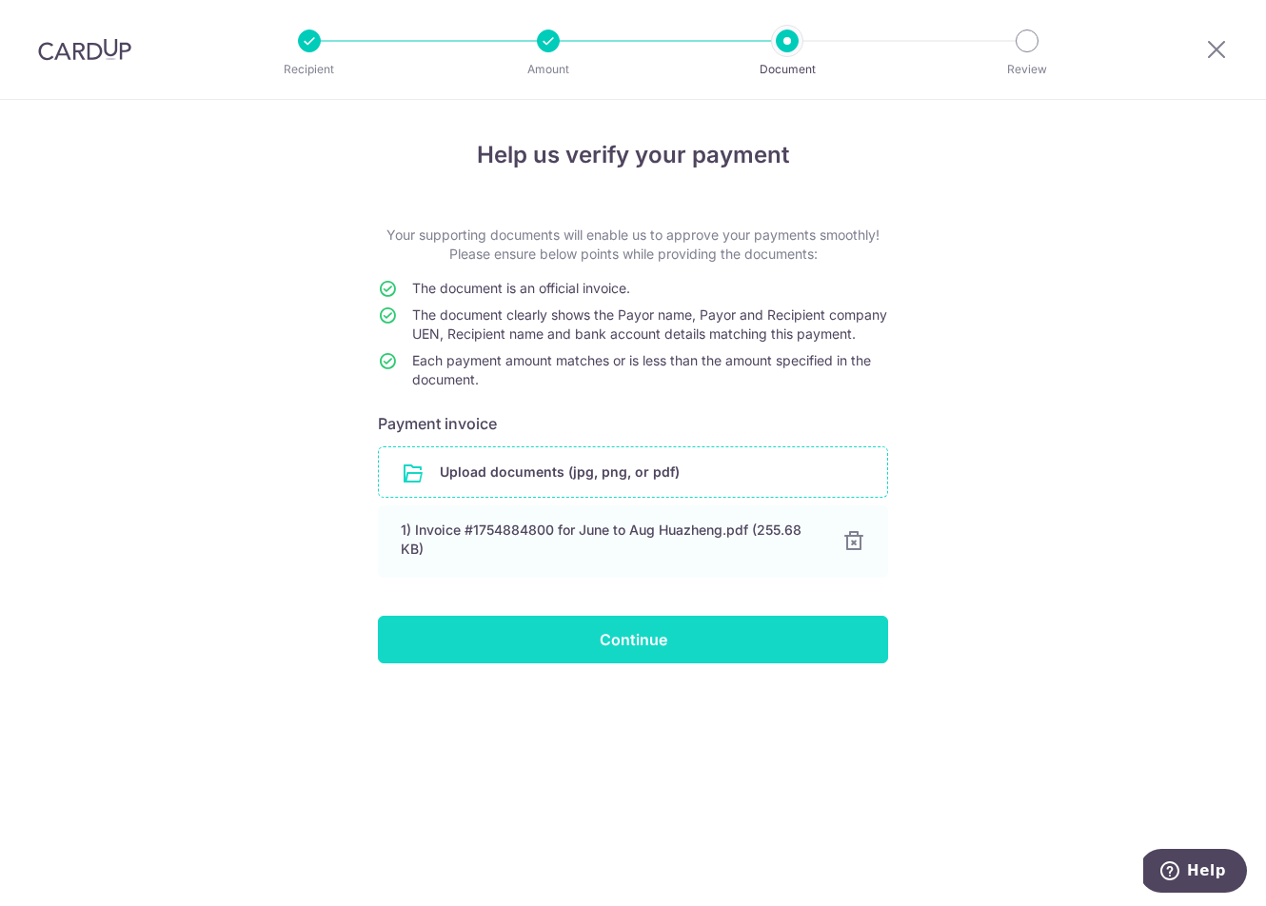
click at [720, 657] on input "Continue" at bounding box center [633, 640] width 510 height 48
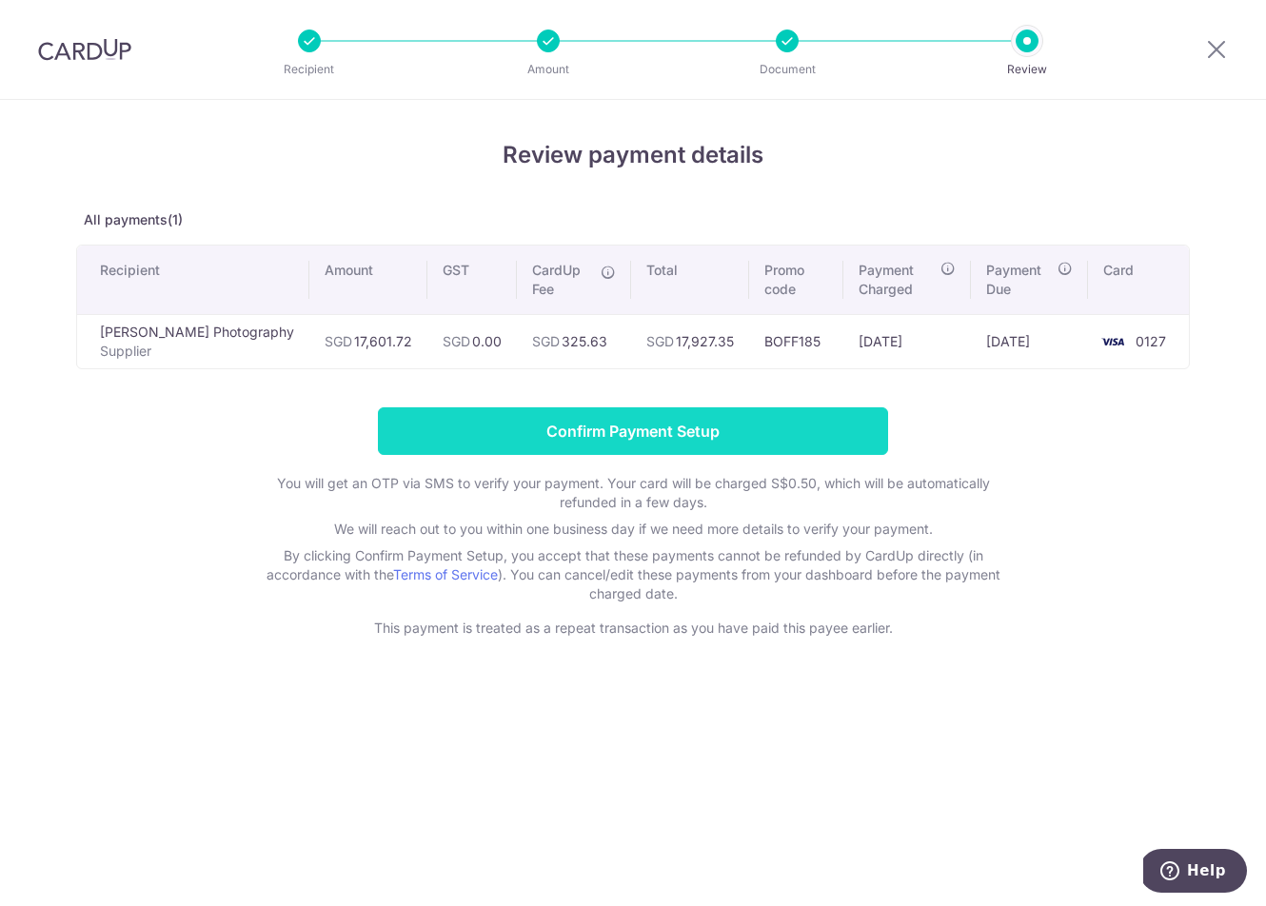
click at [843, 431] on input "Confirm Payment Setup" at bounding box center [633, 431] width 510 height 48
